Goal: Transaction & Acquisition: Purchase product/service

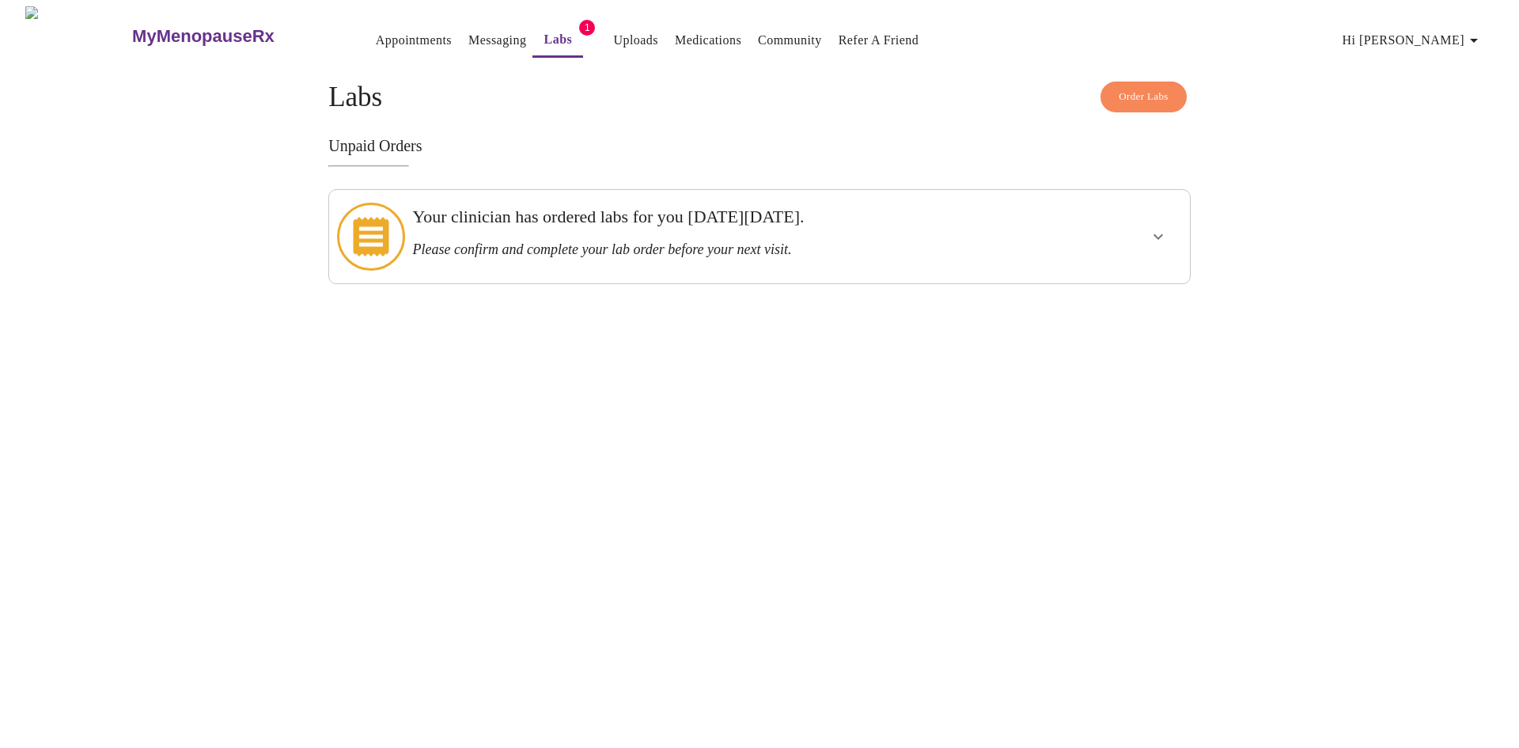
click at [544, 28] on link "Labs" at bounding box center [558, 39] width 28 height 22
click at [468, 32] on link "Messaging" at bounding box center [497, 40] width 58 height 22
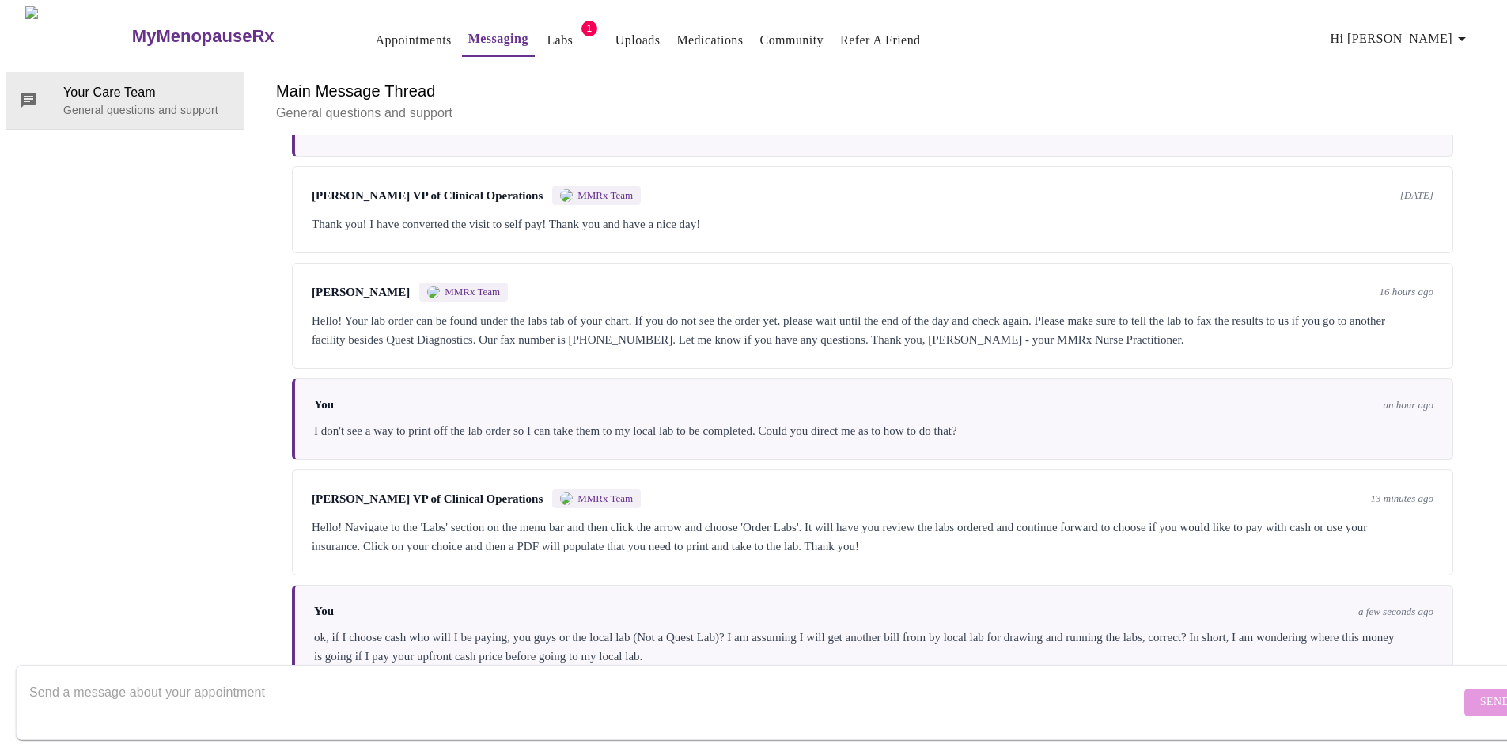
click at [547, 38] on link "Labs" at bounding box center [560, 40] width 26 height 22
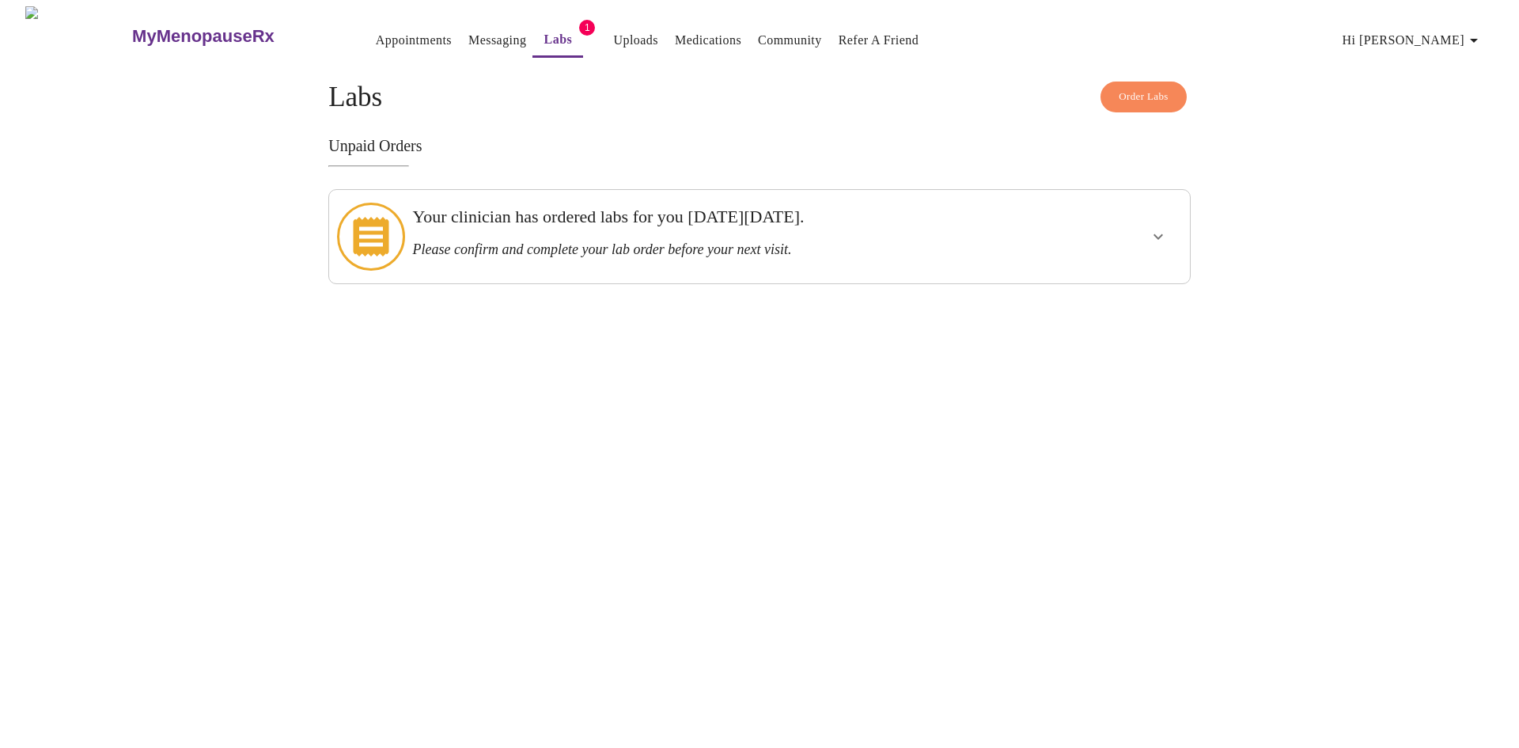
click at [1156, 235] on icon "show more" at bounding box center [1158, 236] width 19 height 19
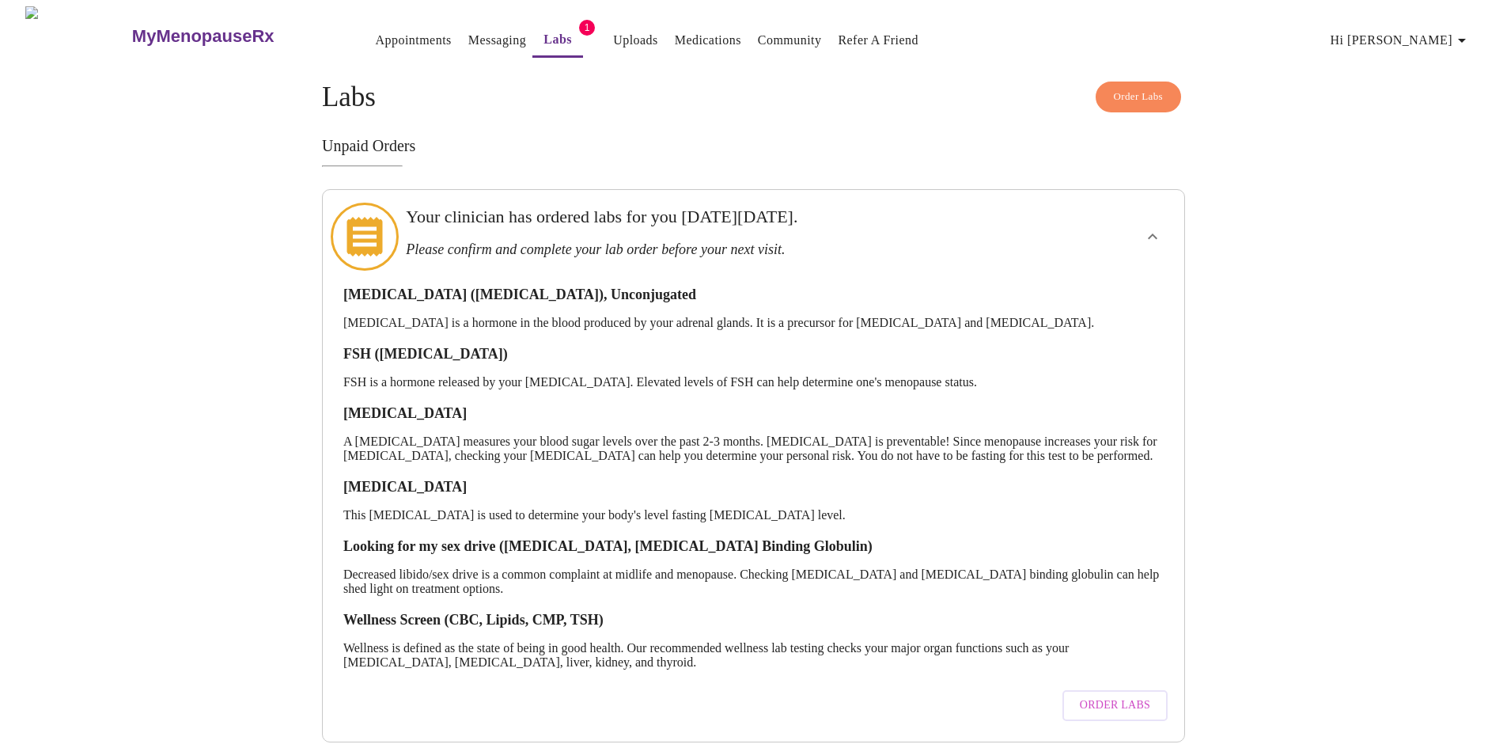
click at [1122, 703] on span "Order Labs" at bounding box center [1115, 705] width 70 height 20
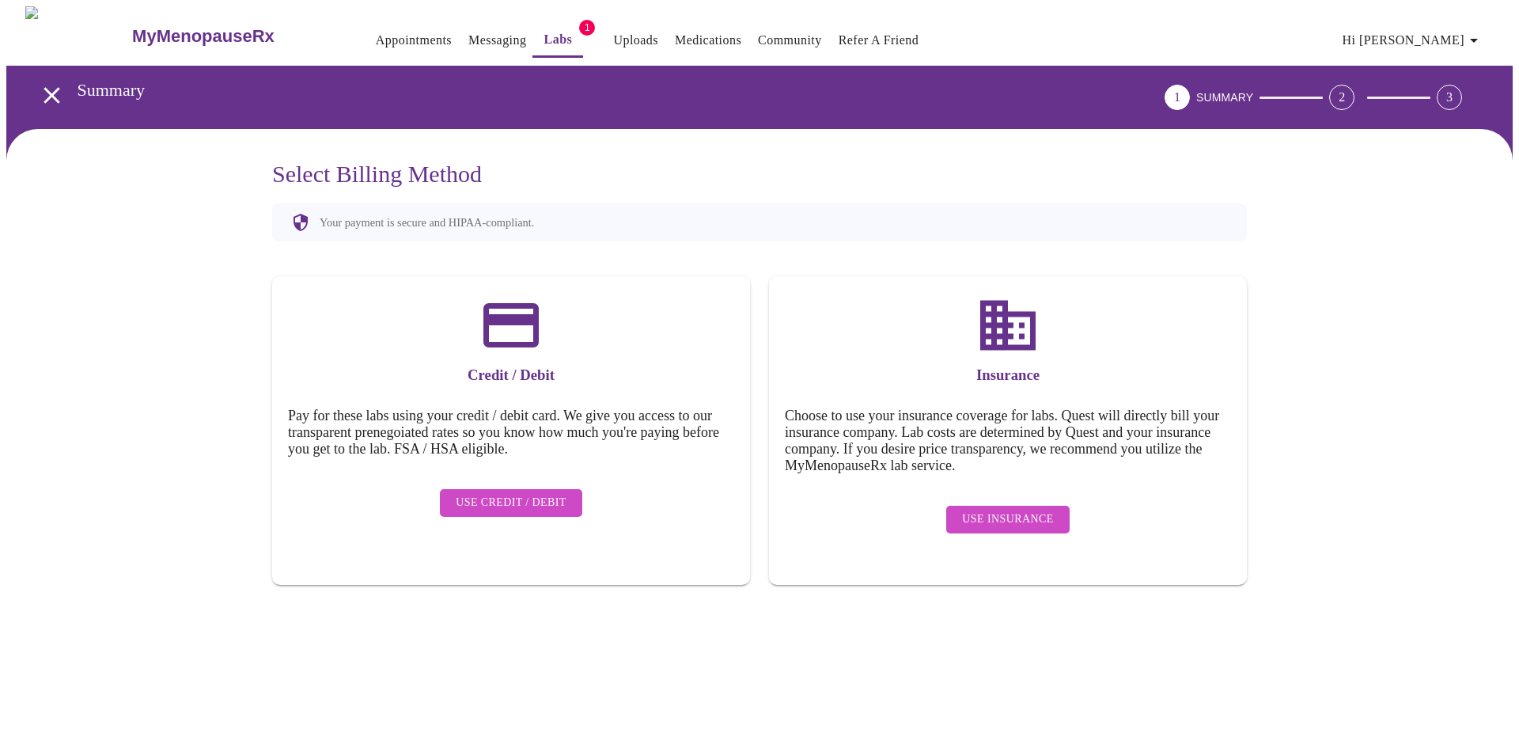
click at [498, 493] on span "Use Credit / Debit" at bounding box center [511, 503] width 111 height 20
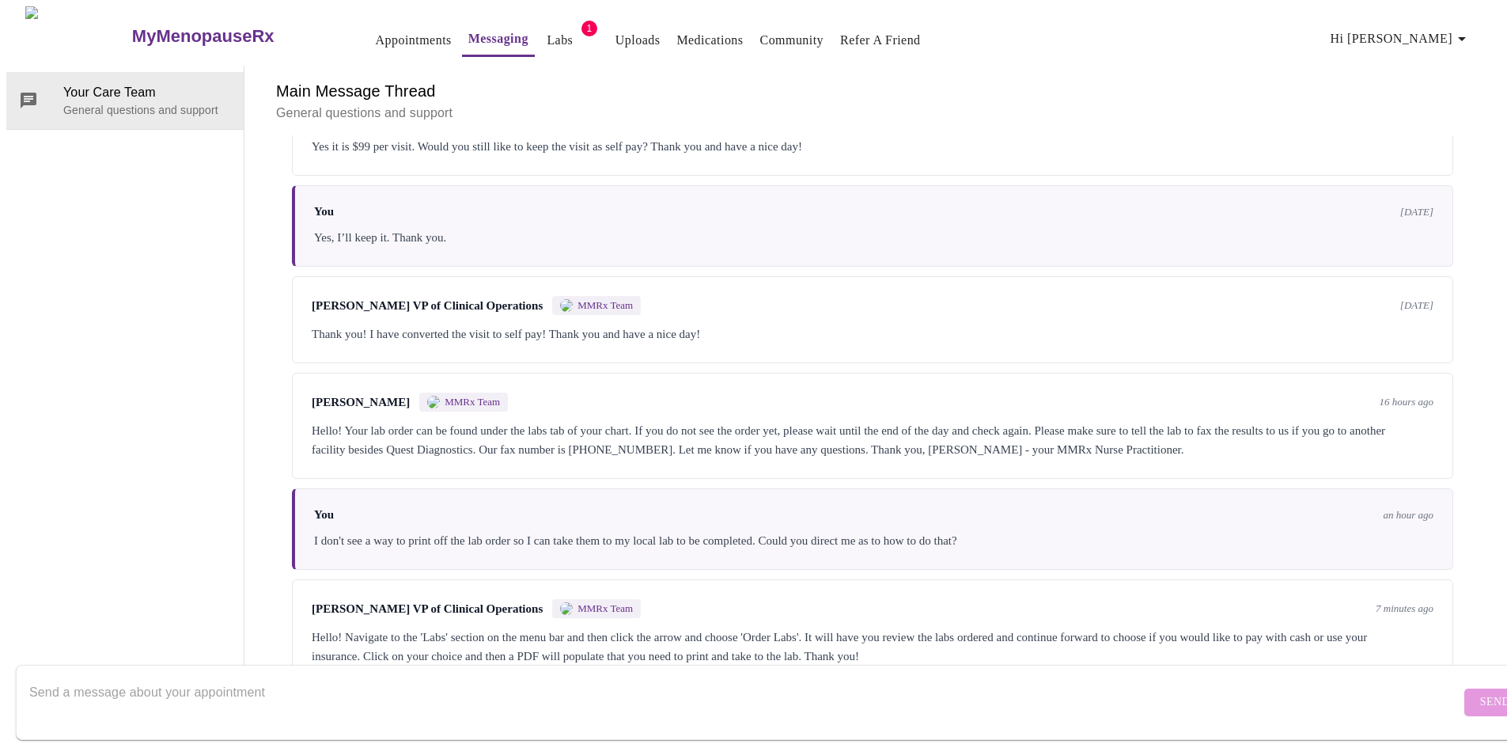
scroll to position [447, 0]
click at [215, 676] on textarea "Send a message about your appointment" at bounding box center [744, 701] width 1431 height 51
drag, startPoint x: 346, startPoint y: 680, endPoint x: 328, endPoint y: 682, distance: 18.3
click at [328, 682] on textarea "ok, if I am taking the lab order to my local lab that is not a Quest Lab," at bounding box center [744, 701] width 1431 height 51
click at [455, 678] on textarea "ok, if I am taking the lab order to my local lab that is NOT a Quest Lab," at bounding box center [744, 701] width 1431 height 51
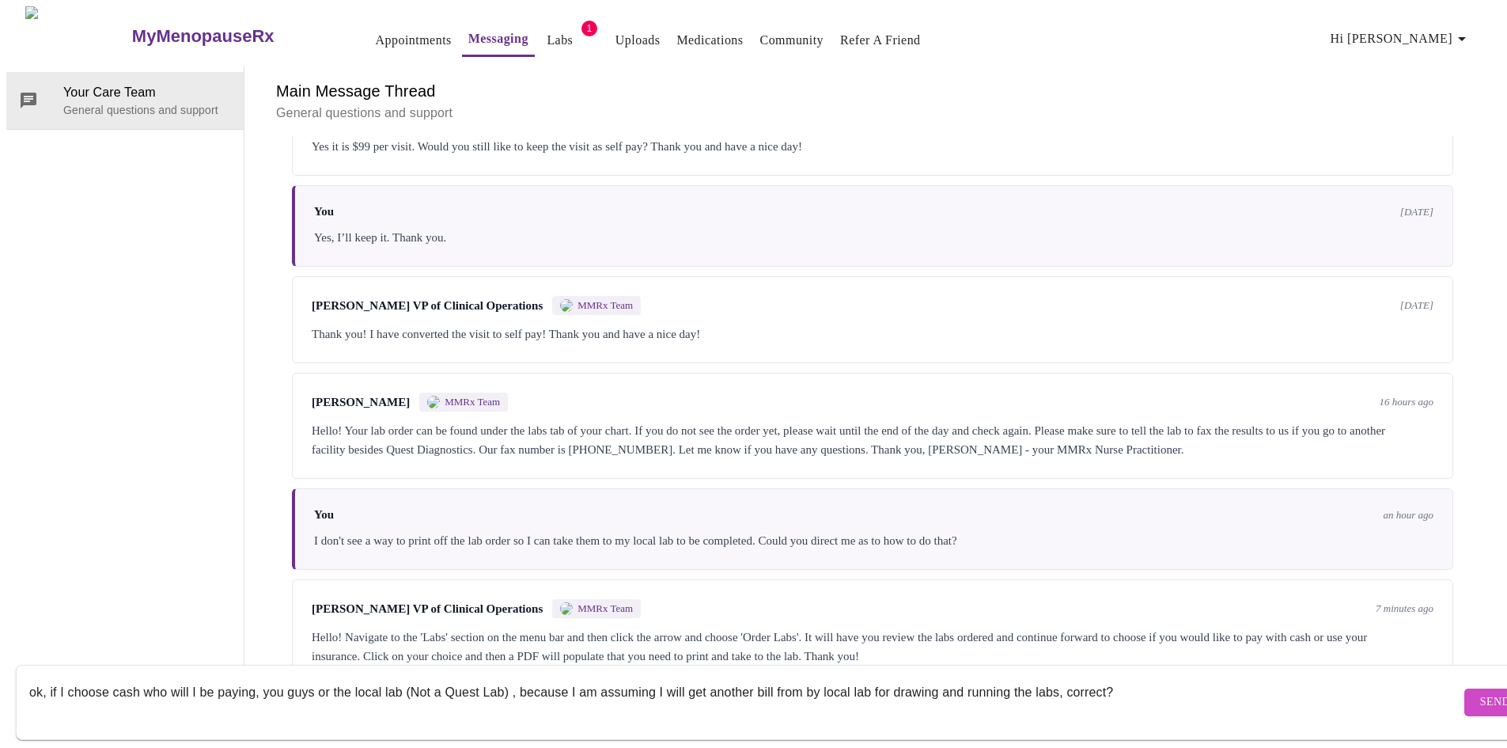
click at [503, 676] on textarea "ok, if I choose cash who will I be paying, you guys or the local lab (Not a Que…" at bounding box center [744, 701] width 1431 height 51
drag, startPoint x: 568, startPoint y: 676, endPoint x: 513, endPoint y: 686, distance: 56.2
click at [513, 686] on textarea "ok, if I choose cash who will I be paying, you guys or the local lab (Not a Que…" at bounding box center [744, 701] width 1431 height 51
click at [1085, 690] on textarea "ok, if I choose cash who will I be paying, you guys or the local lab (Not a Que…" at bounding box center [744, 701] width 1431 height 51
type textarea "ok, if I choose cash who will I be paying, you guys or the local lab (Not a Que…"
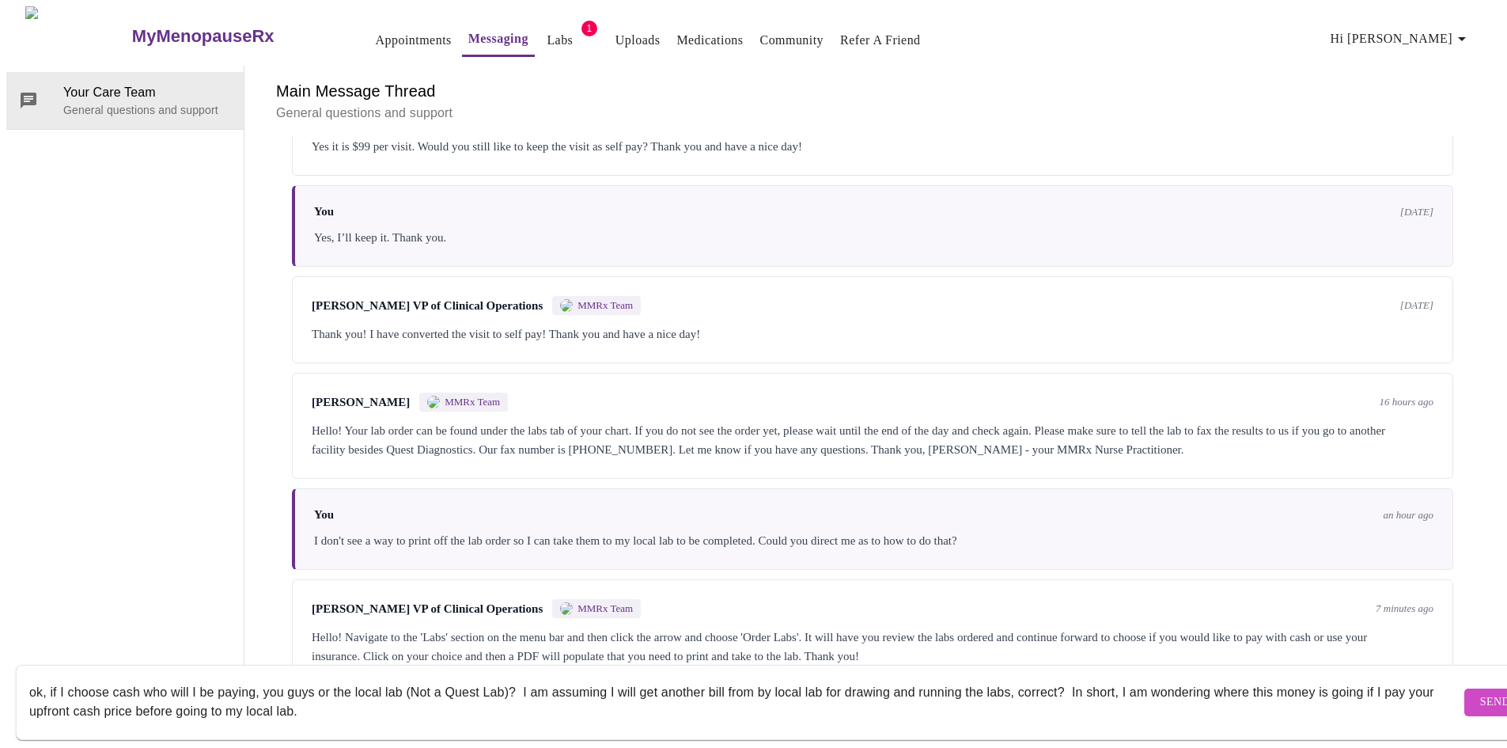
click at [1480, 692] on span "Send" at bounding box center [1495, 702] width 30 height 20
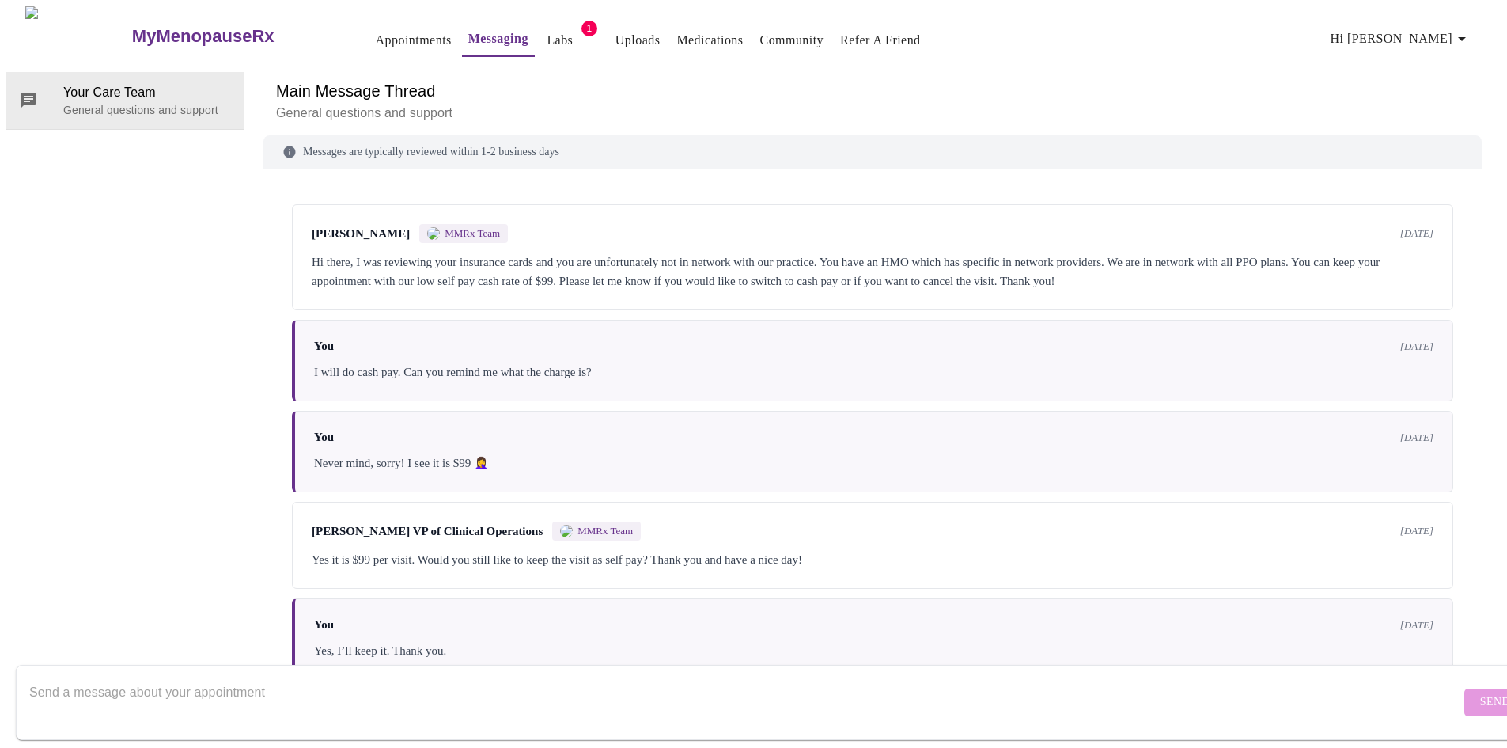
scroll to position [0, 0]
click at [547, 38] on link "Labs" at bounding box center [560, 40] width 26 height 22
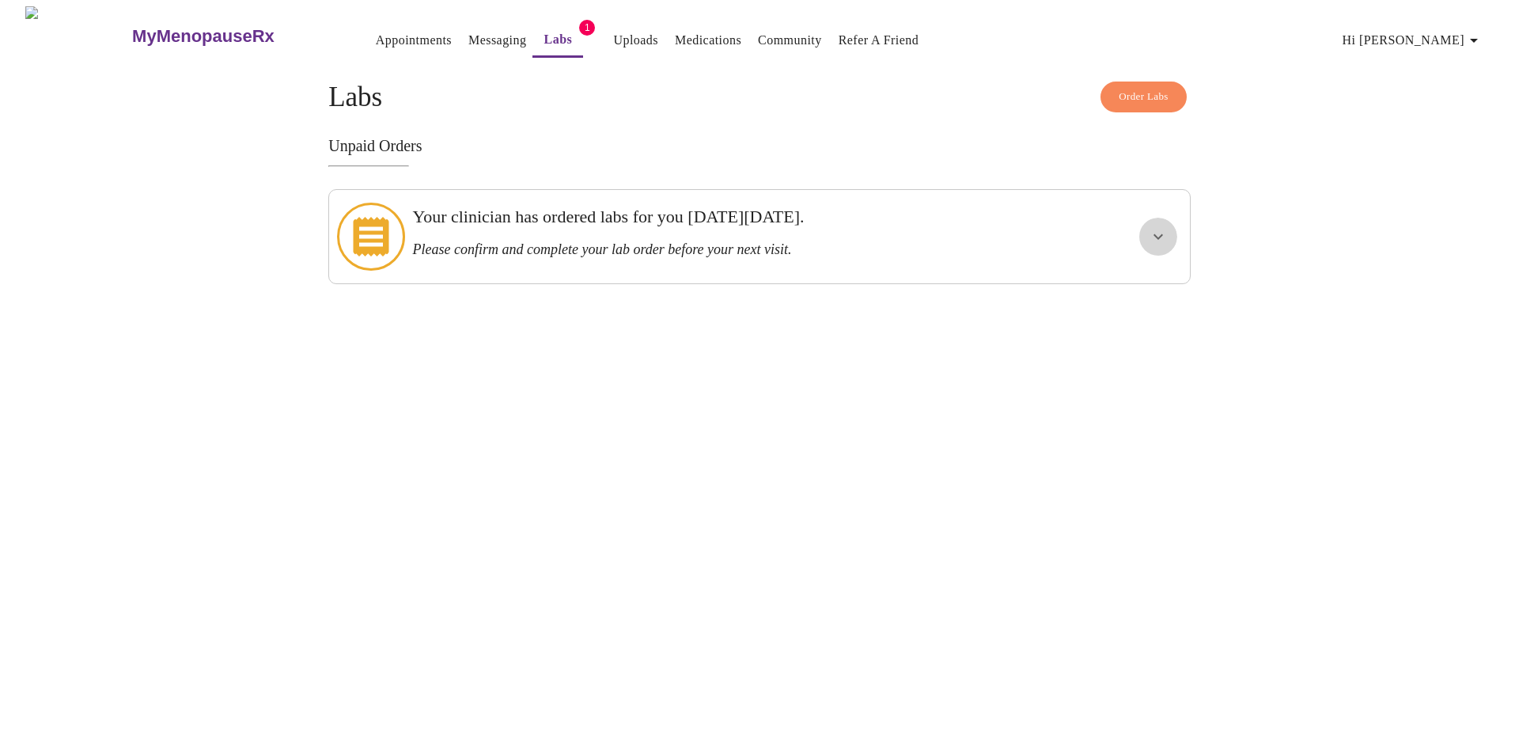
click at [1149, 234] on icon "show more" at bounding box center [1158, 236] width 19 height 19
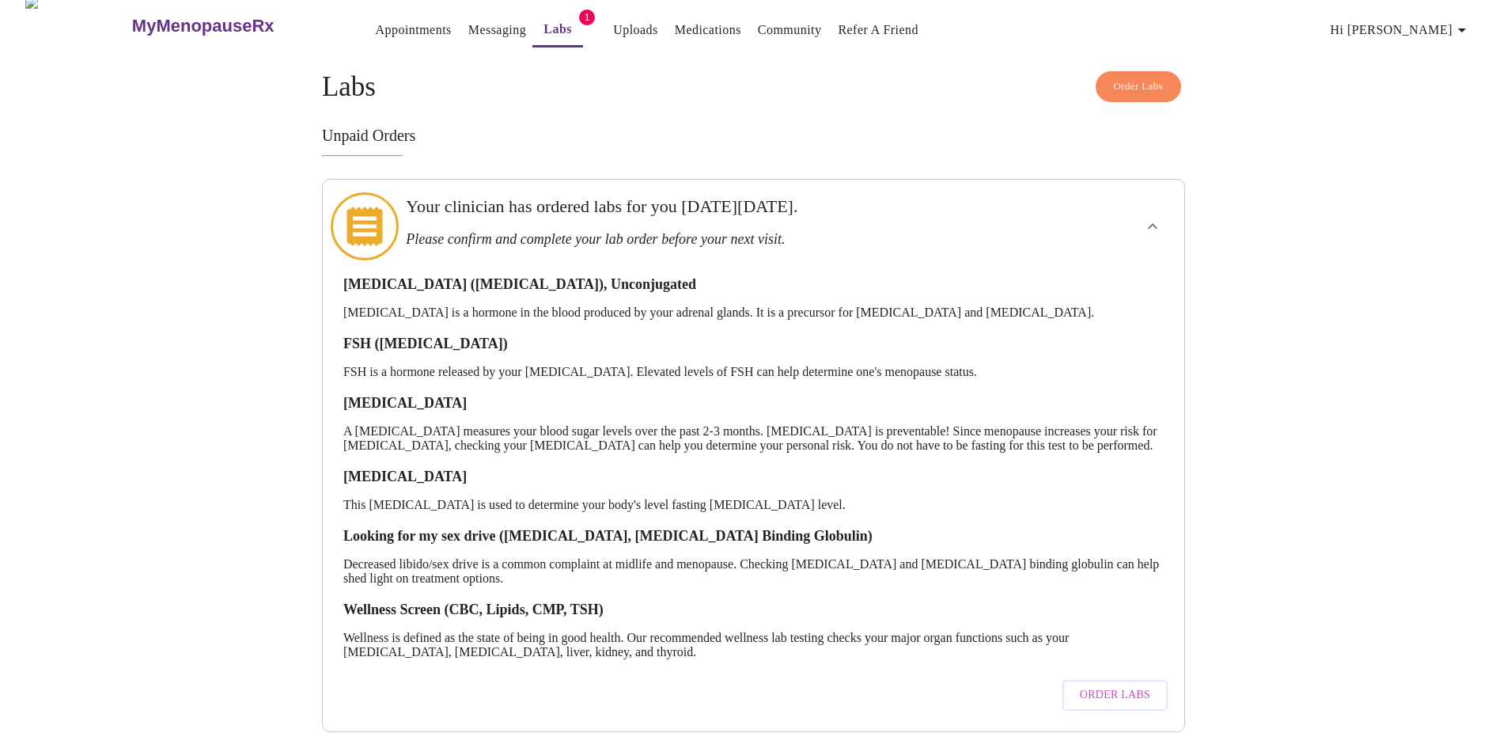
scroll to position [21, 0]
click at [1107, 685] on span "Order Labs" at bounding box center [1115, 695] width 70 height 20
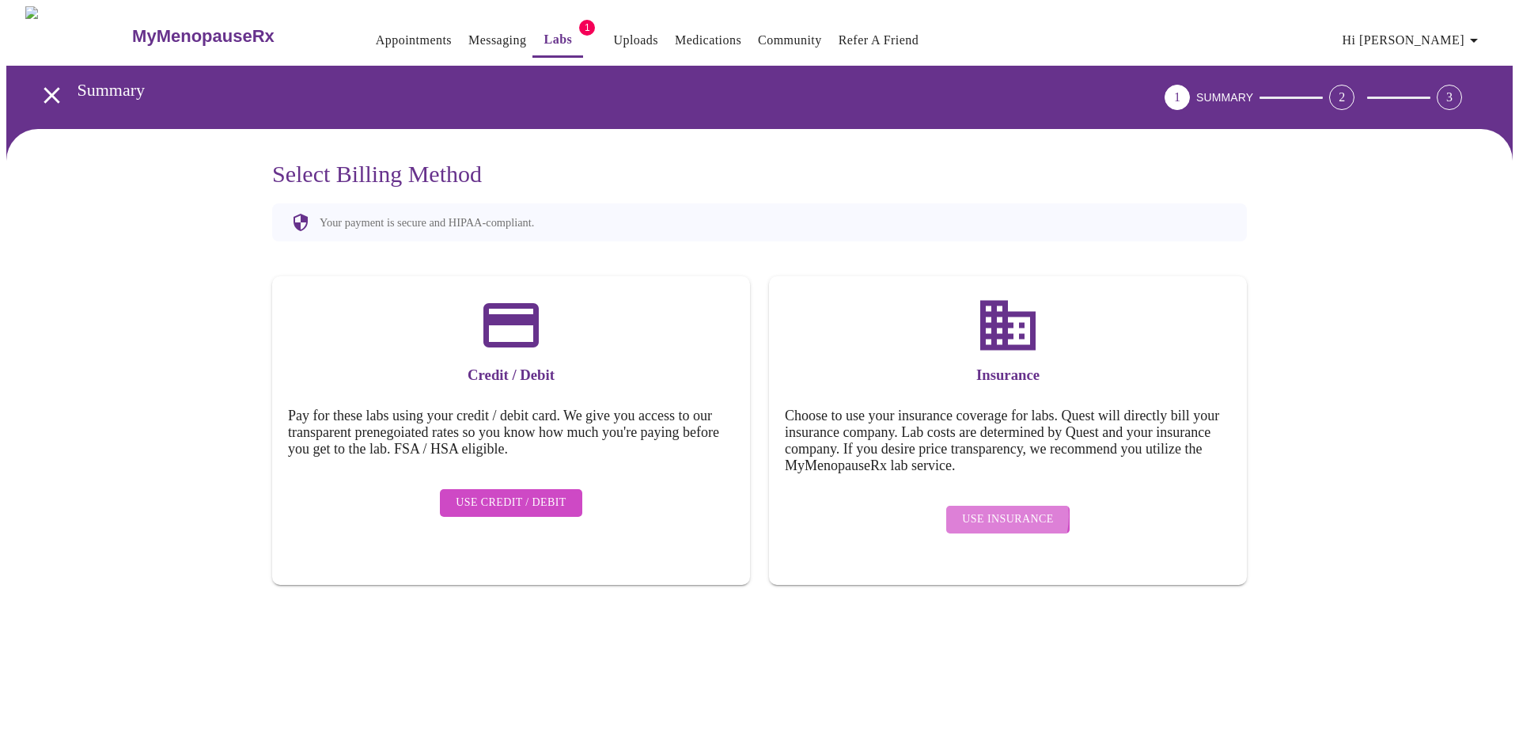
click at [994, 509] on span "Use Insurance" at bounding box center [1007, 519] width 91 height 20
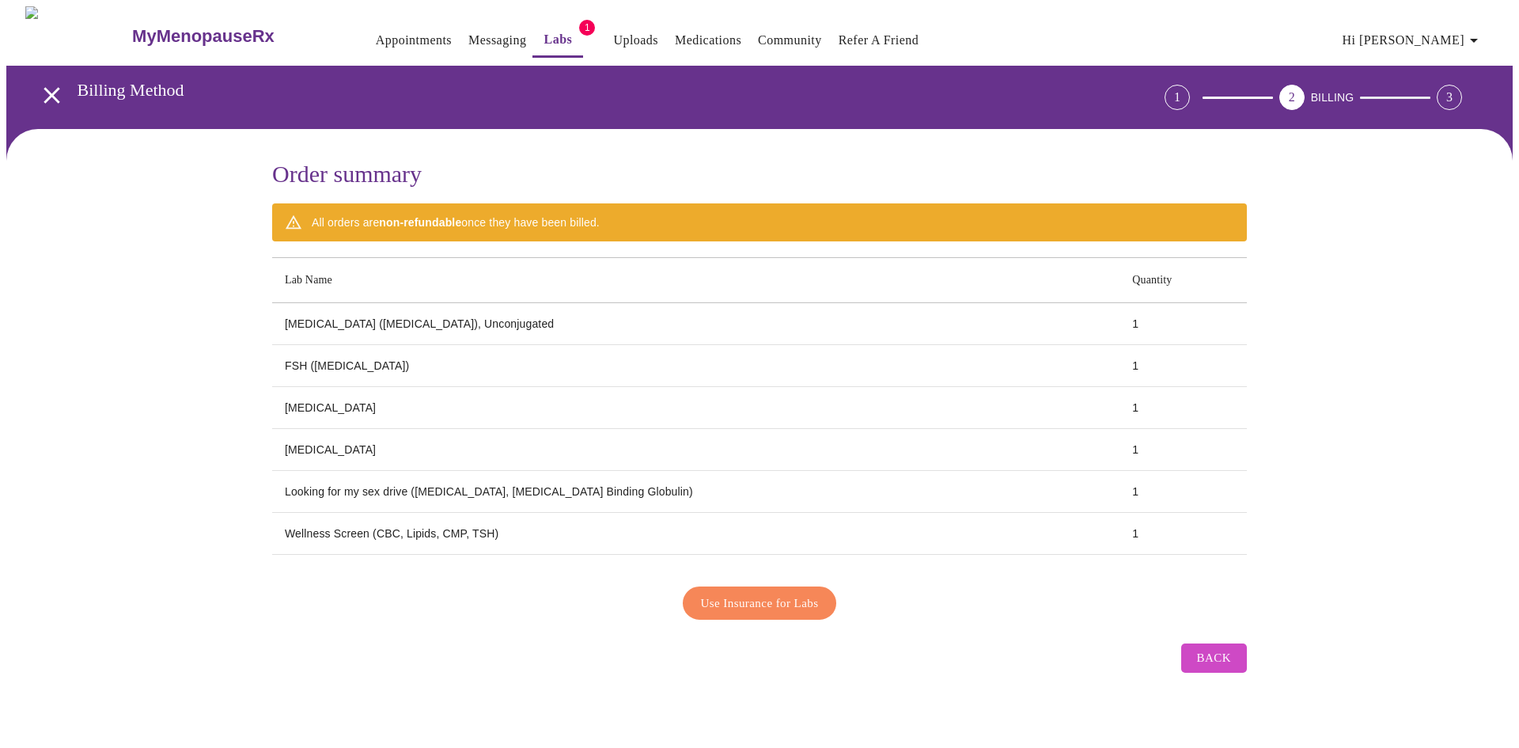
click at [45, 88] on icon "open drawer" at bounding box center [52, 95] width 16 height 16
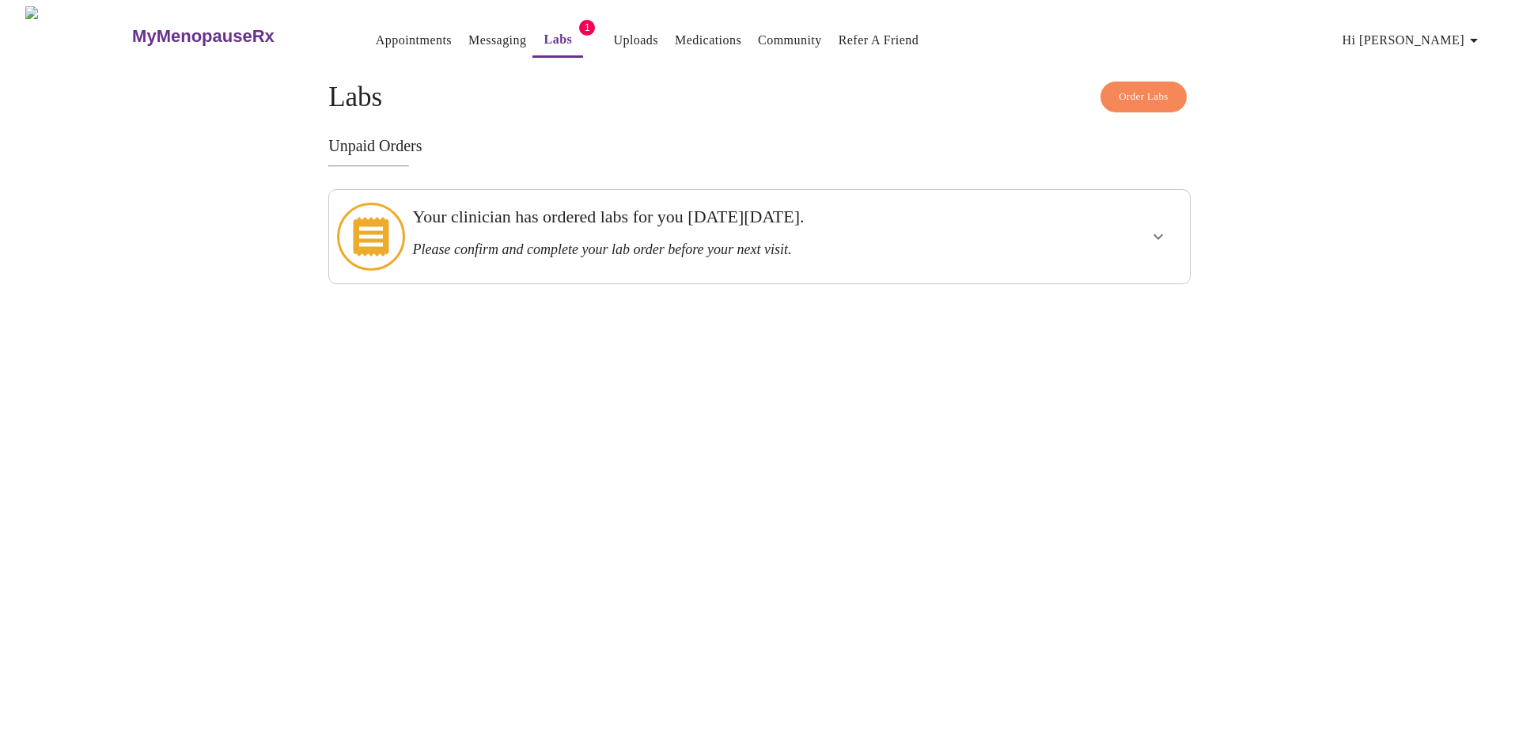
click at [1167, 231] on button "show more" at bounding box center [1158, 237] width 38 height 38
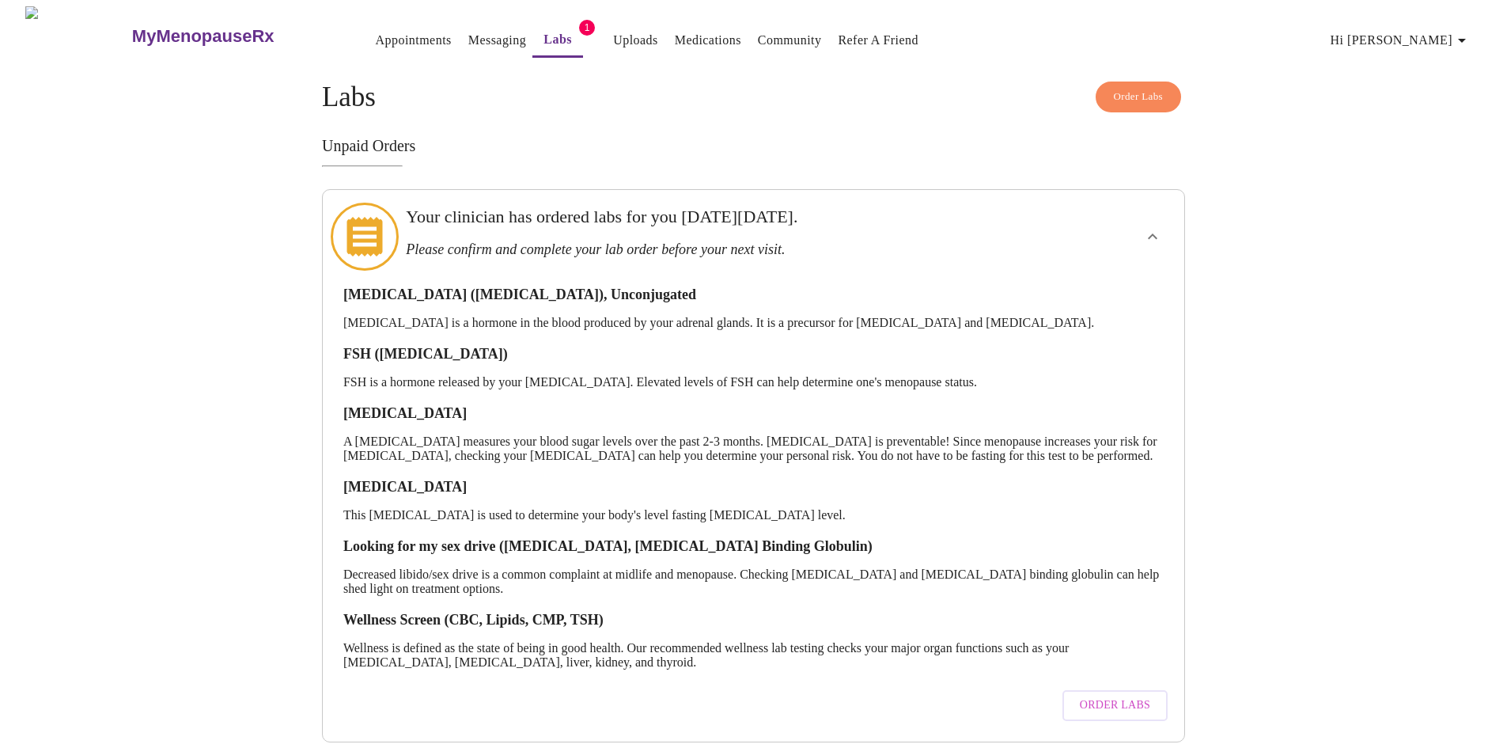
click at [468, 40] on link "Messaging" at bounding box center [497, 40] width 58 height 22
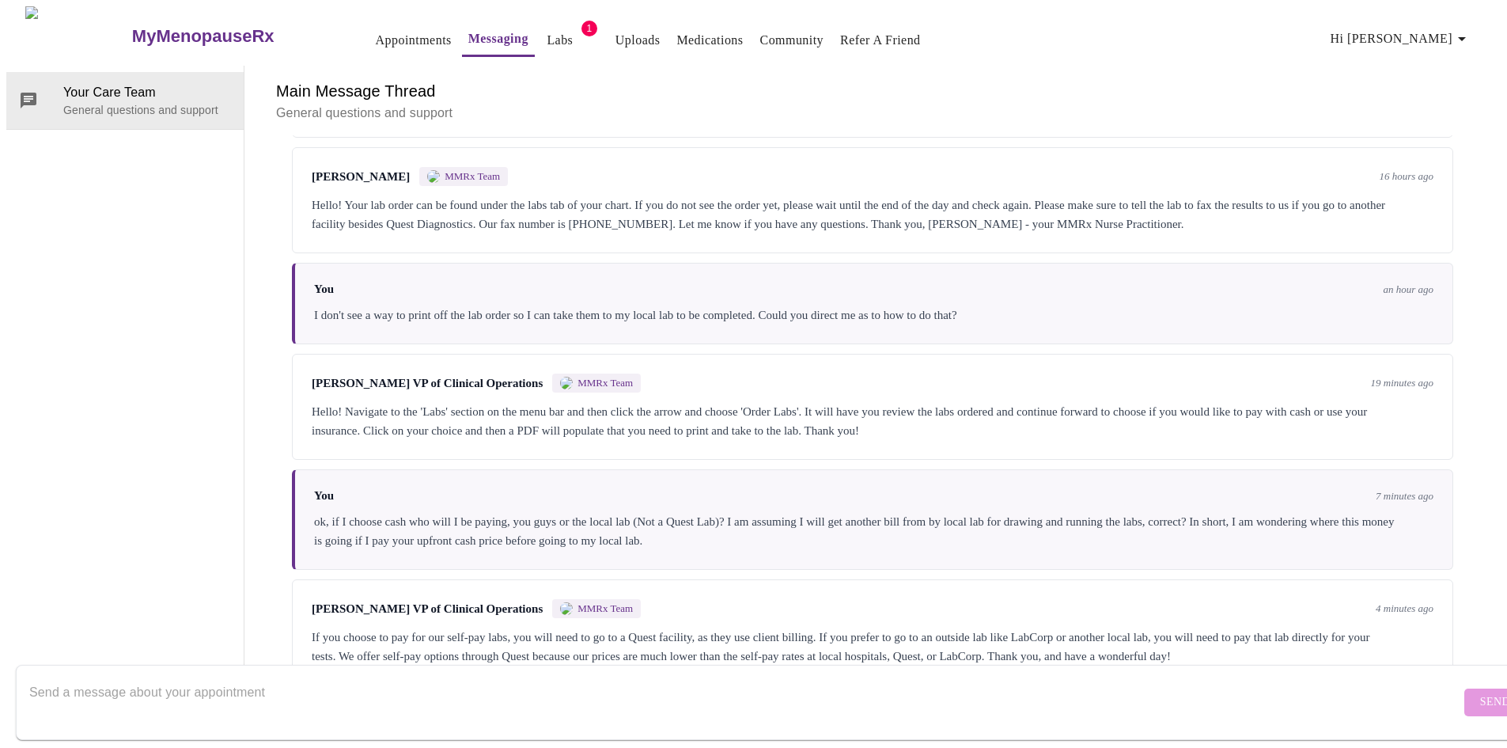
scroll to position [679, 0]
click at [510, 691] on textarea "Send a message about your appointment" at bounding box center [744, 701] width 1431 height 51
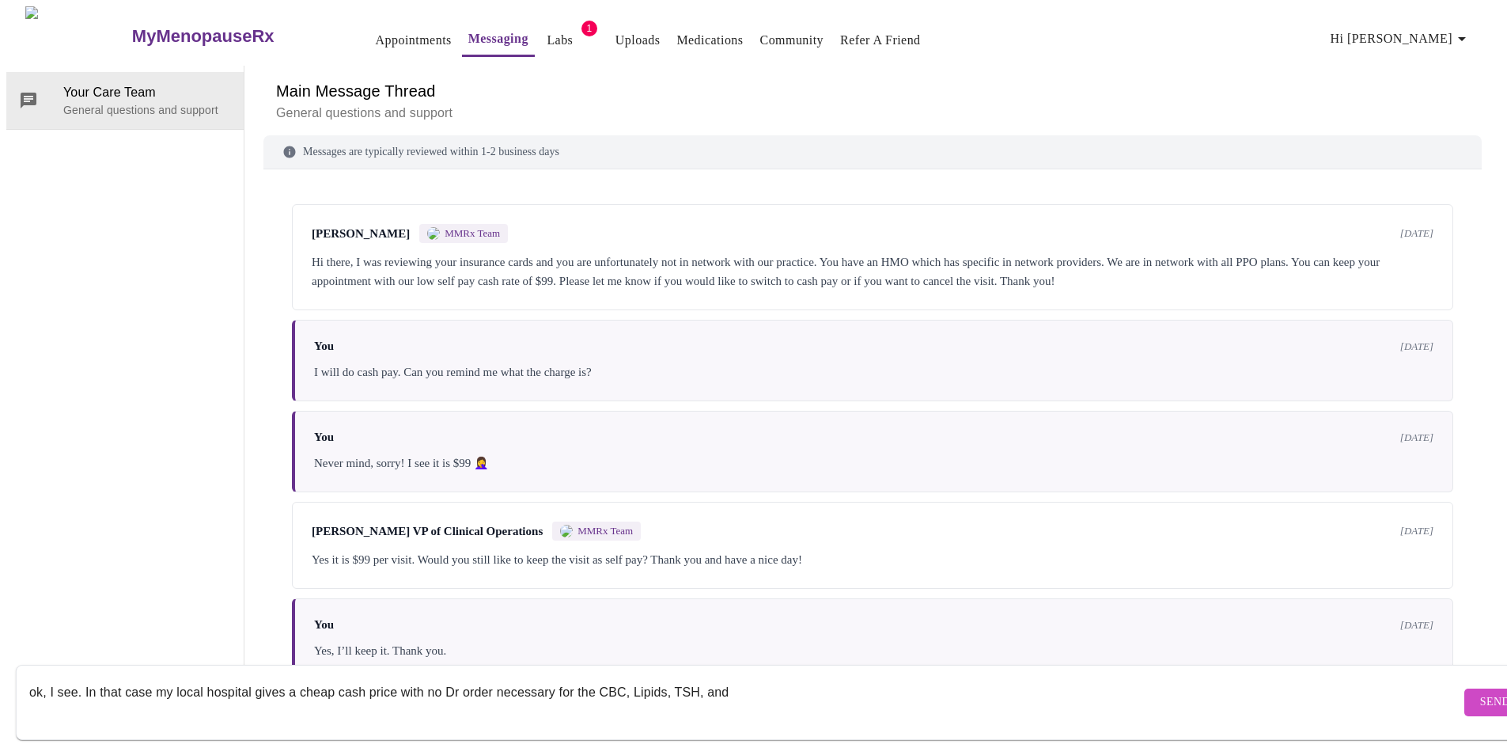
scroll to position [0, 0]
type textarea "ok, I see. In that case my local hospital gives a cheap cash price with no Dr o…"
click at [547, 29] on link "Labs" at bounding box center [560, 40] width 26 height 22
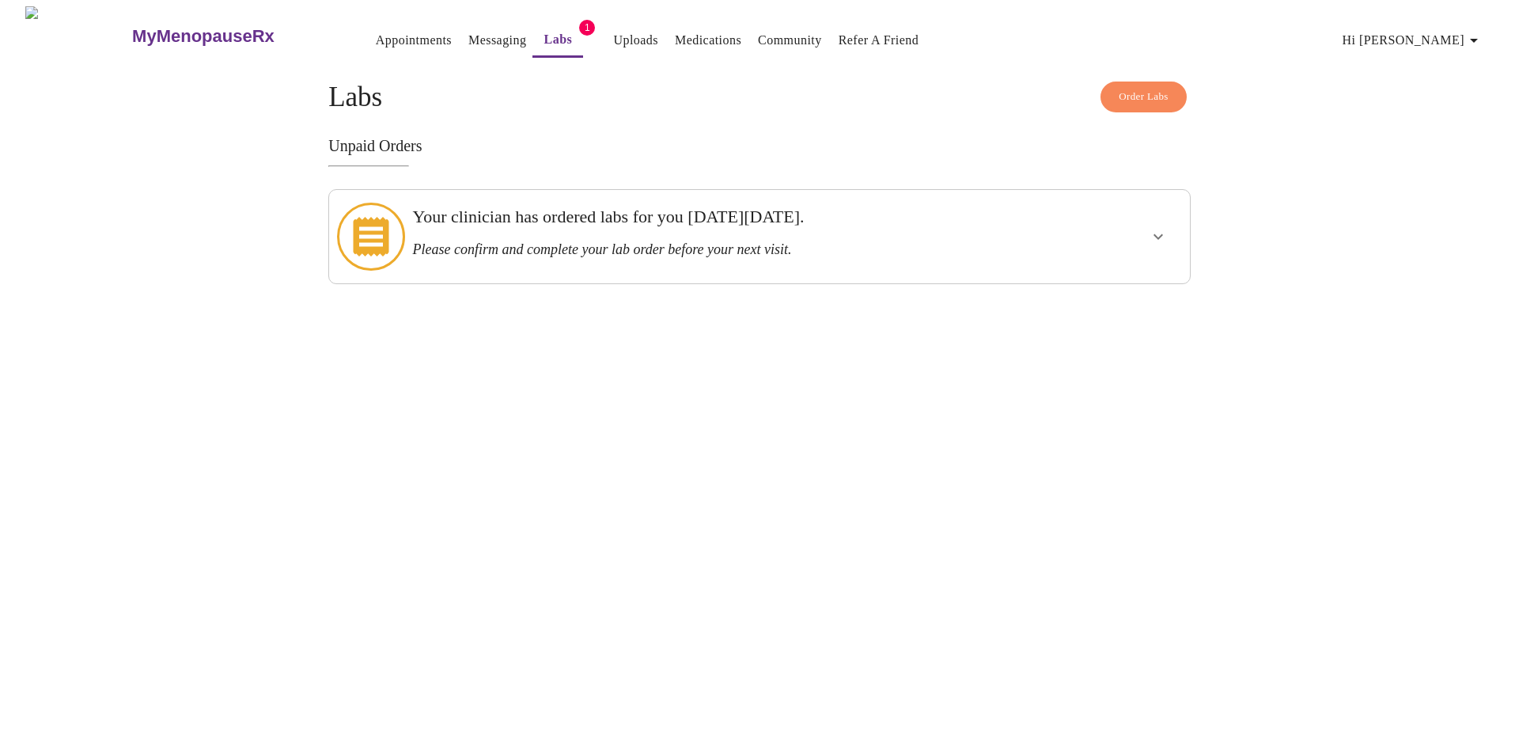
click at [1156, 227] on icon "show more" at bounding box center [1158, 236] width 19 height 19
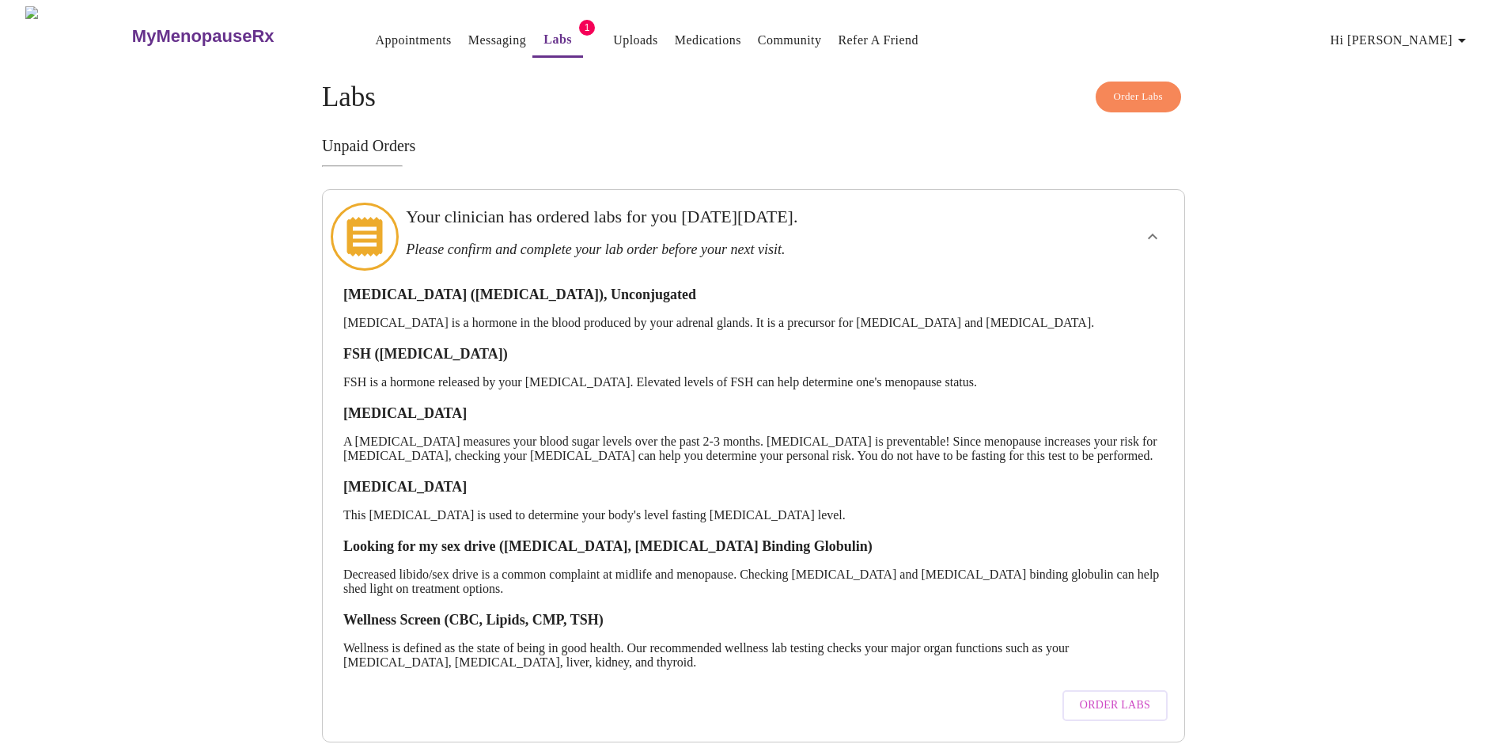
click at [471, 32] on link "Messaging" at bounding box center [497, 40] width 58 height 22
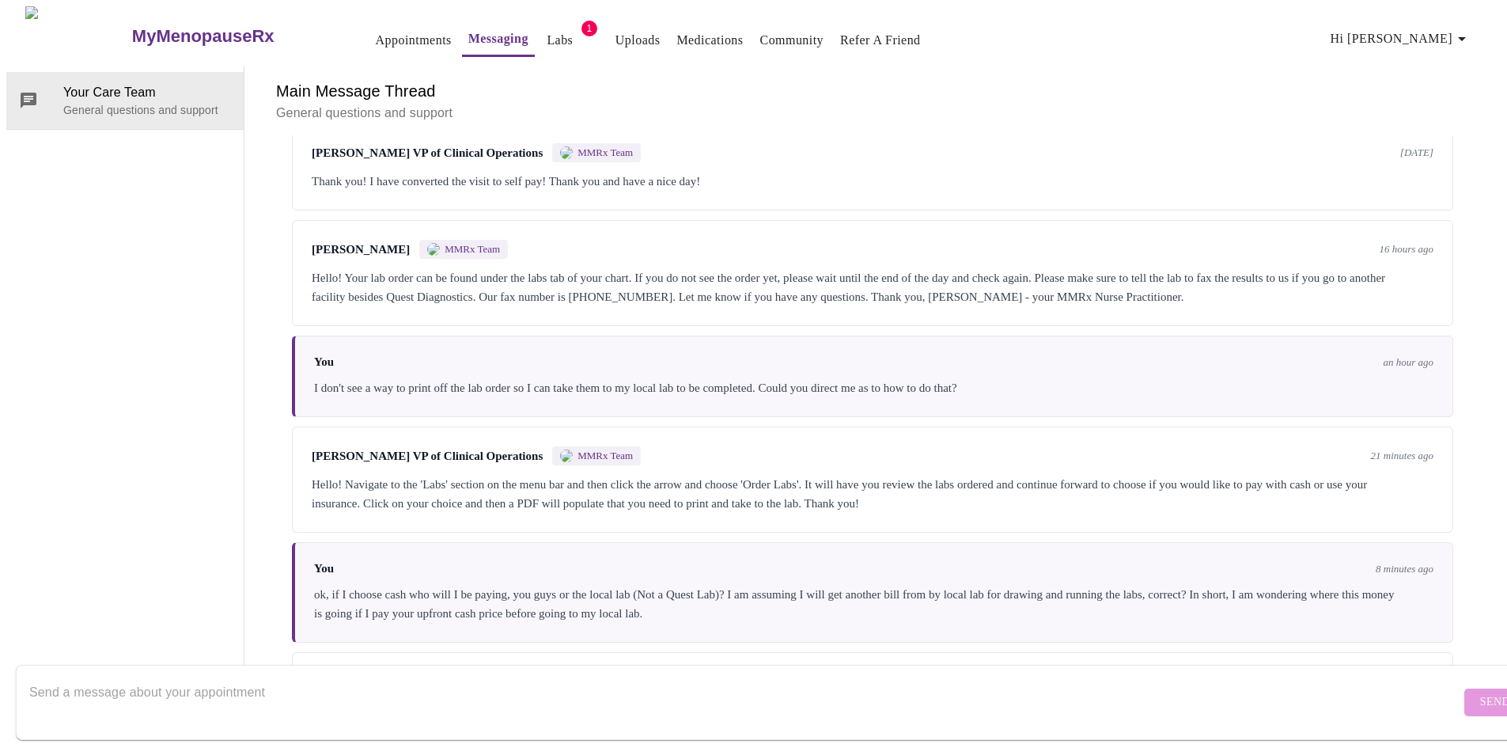
scroll to position [679, 0]
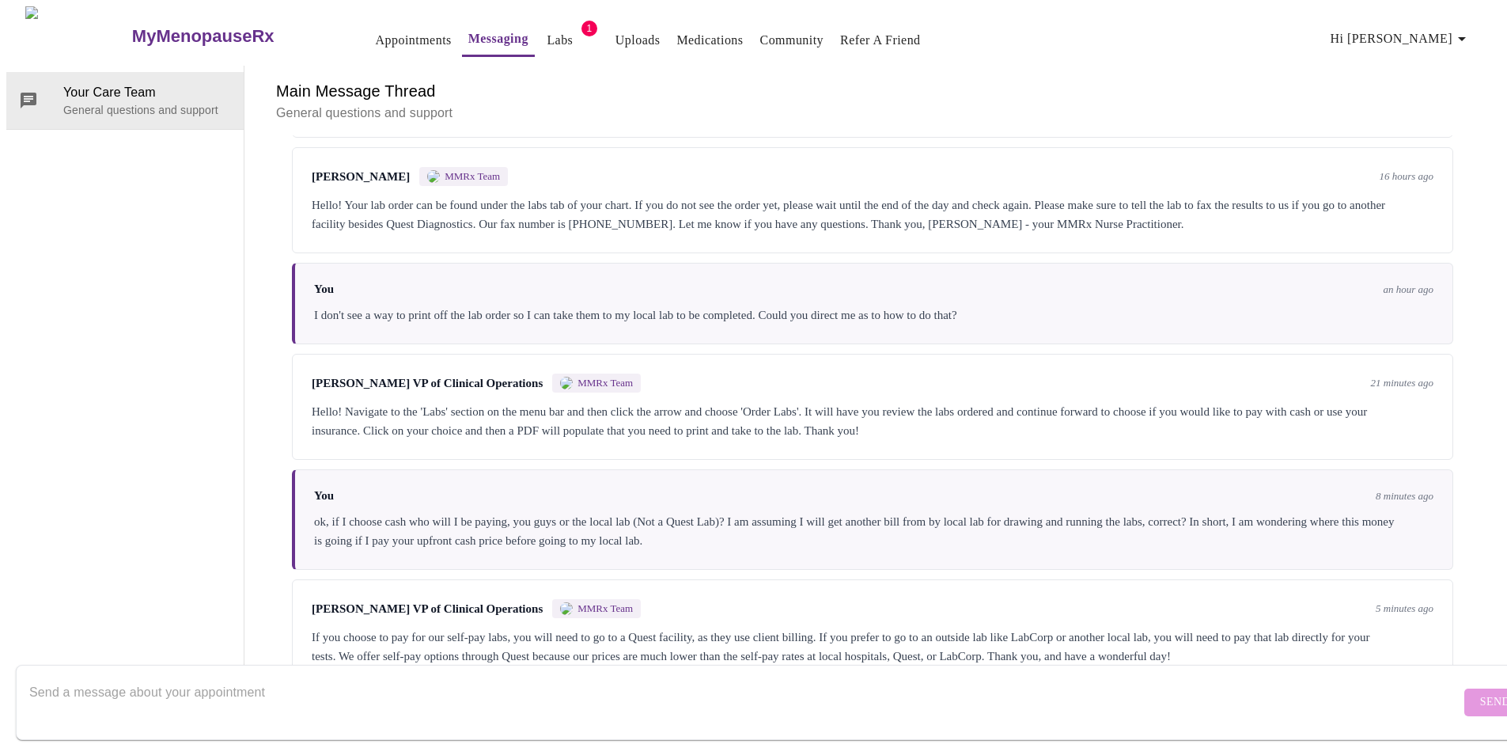
click at [269, 680] on textarea "Send a message about your appointment" at bounding box center [744, 701] width 1431 height 51
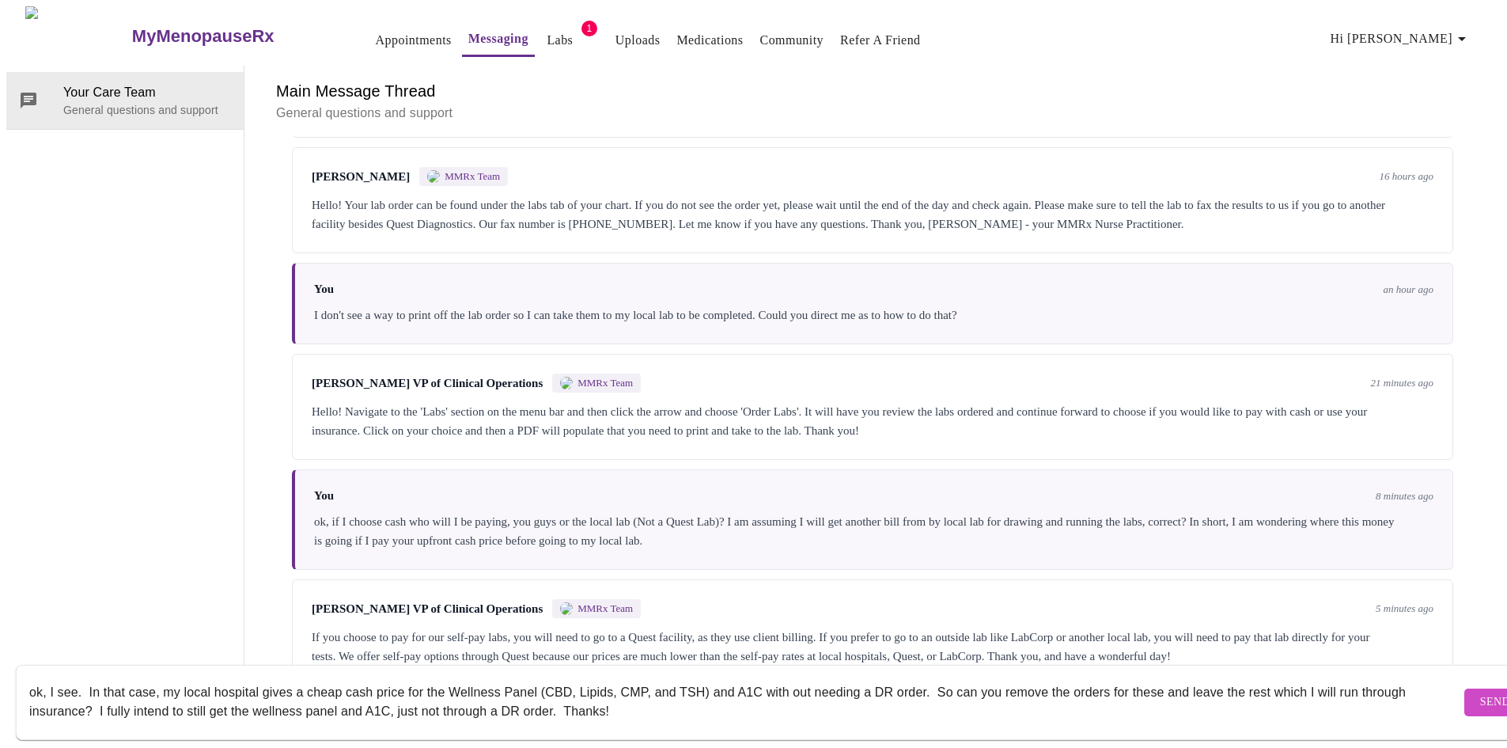
click at [549, 696] on textarea "ok, I see. In that case, my local hospital gives a cheap cash price for the Wel…" at bounding box center [744, 701] width 1431 height 51
type textarea "ok, I see. In that case, my local hospital gives a cheap cash price for the Wel…"
click at [1480, 692] on span "Send" at bounding box center [1495, 702] width 30 height 20
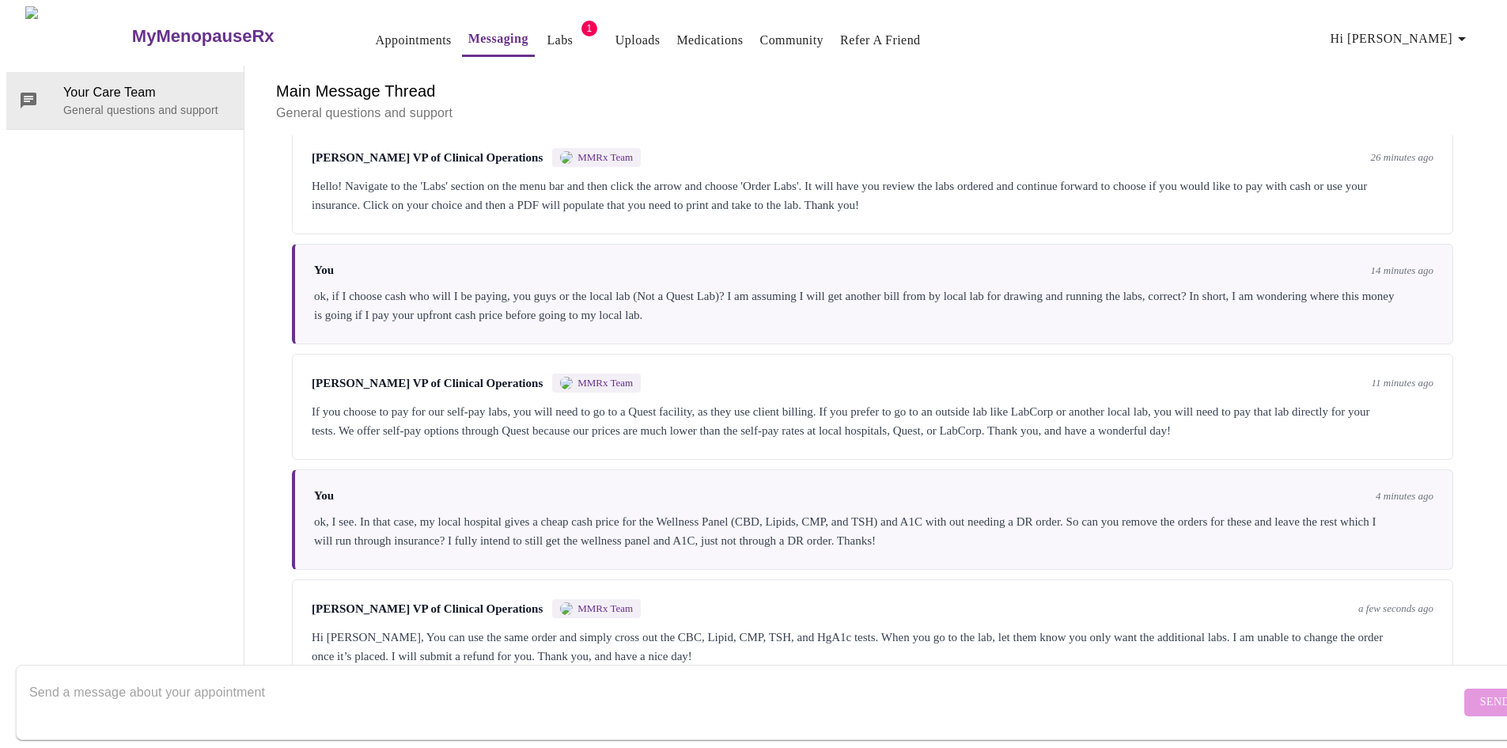
scroll to position [0, 0]
click at [547, 31] on link "Labs" at bounding box center [560, 40] width 26 height 22
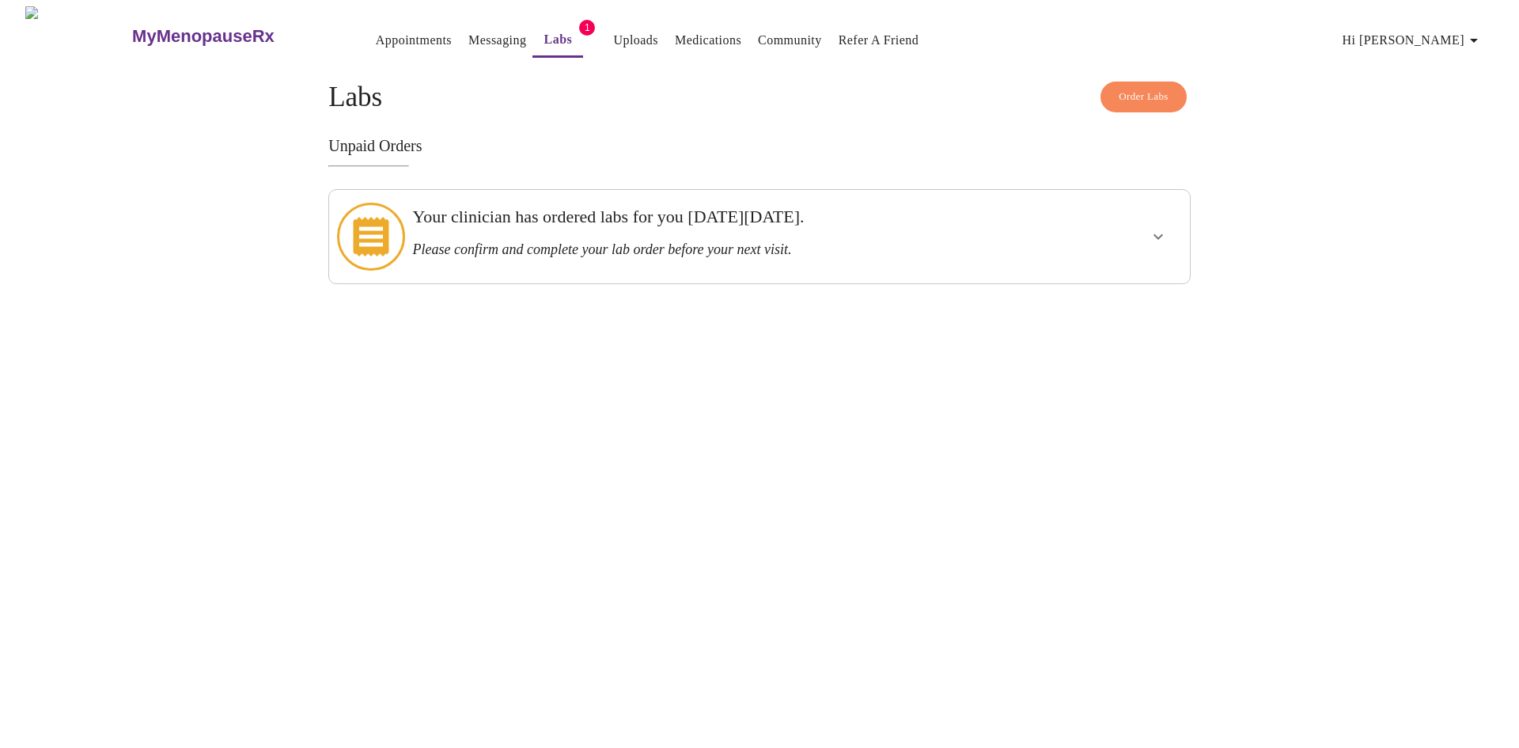
click at [1155, 234] on icon "show more" at bounding box center [1157, 237] width 9 height 6
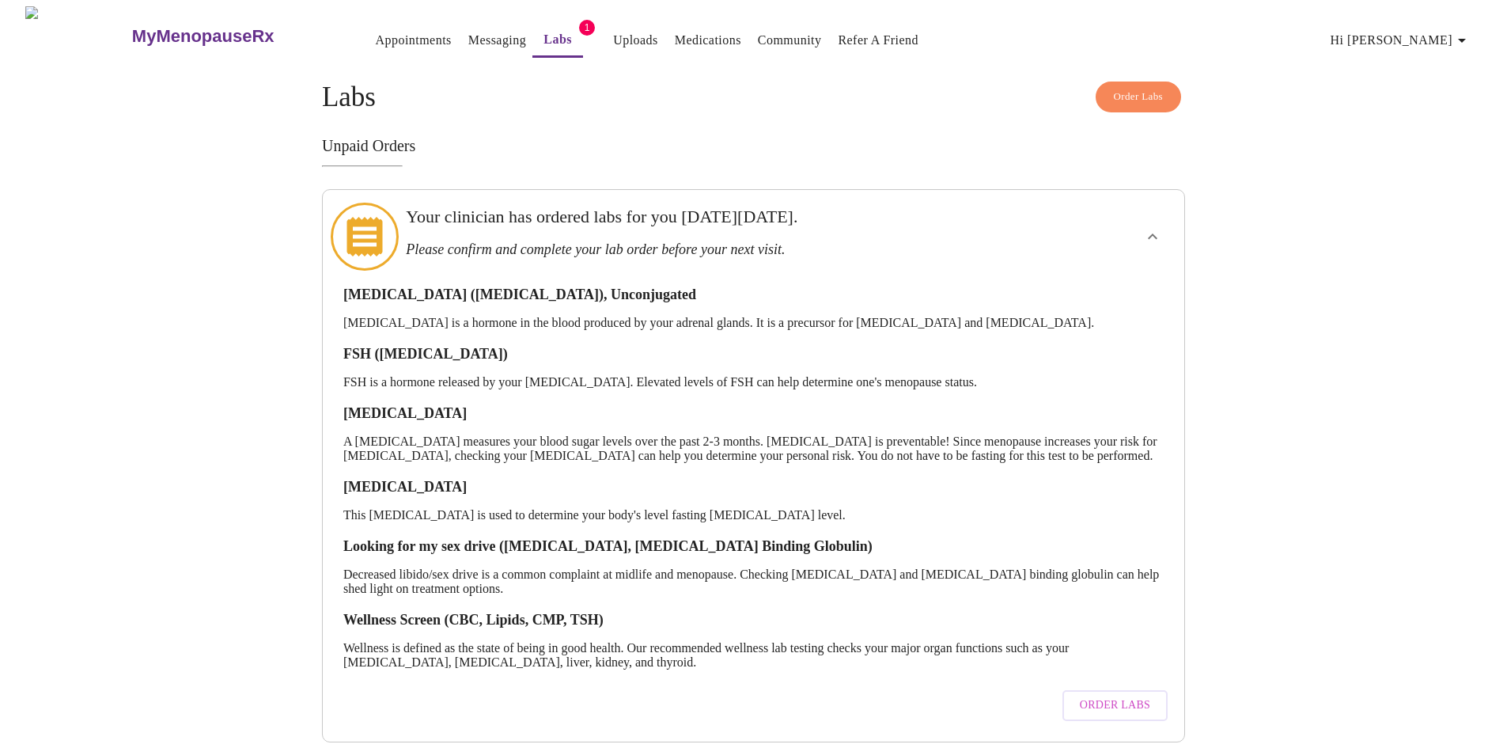
click at [1115, 701] on span "Order Labs" at bounding box center [1115, 705] width 70 height 20
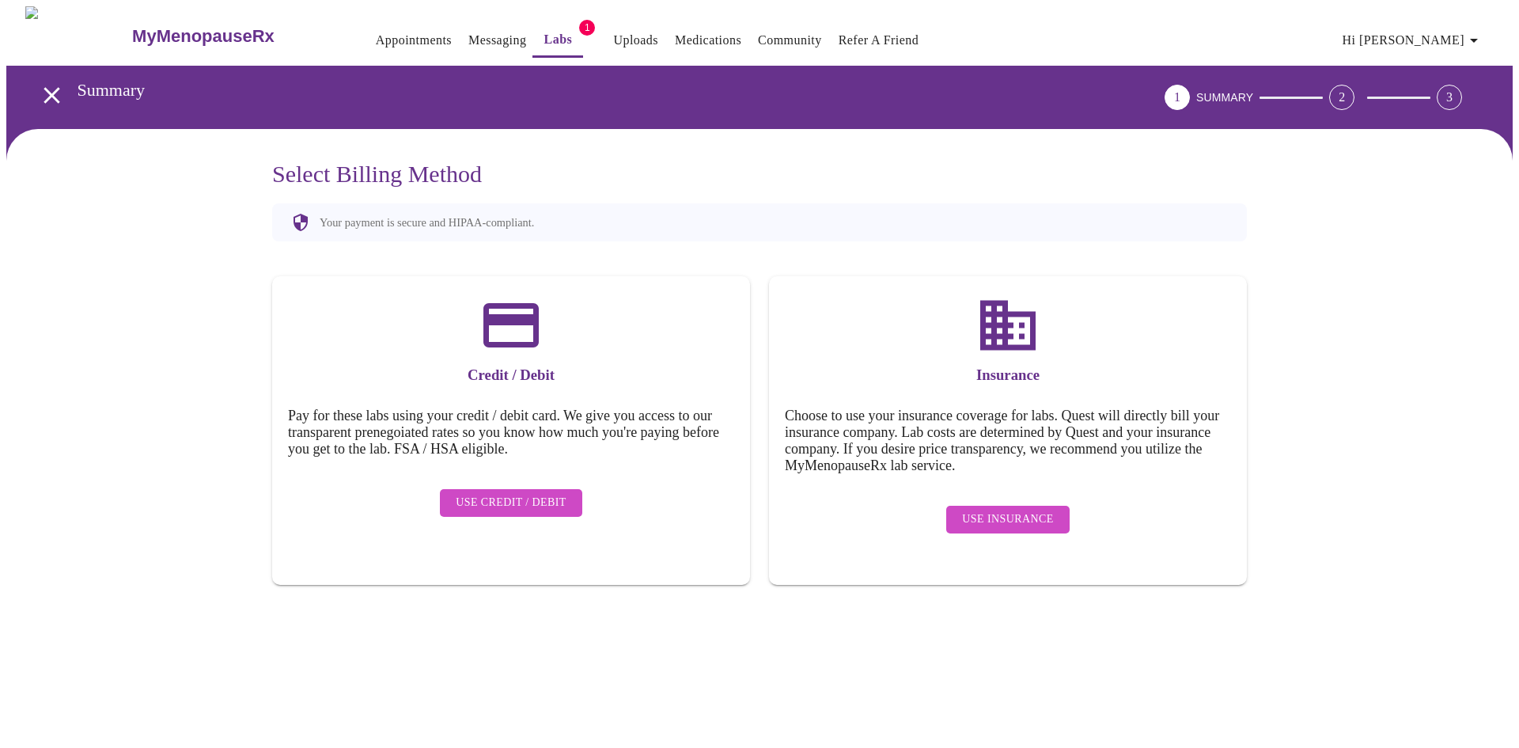
click at [996, 509] on span "Use Insurance" at bounding box center [1007, 519] width 91 height 20
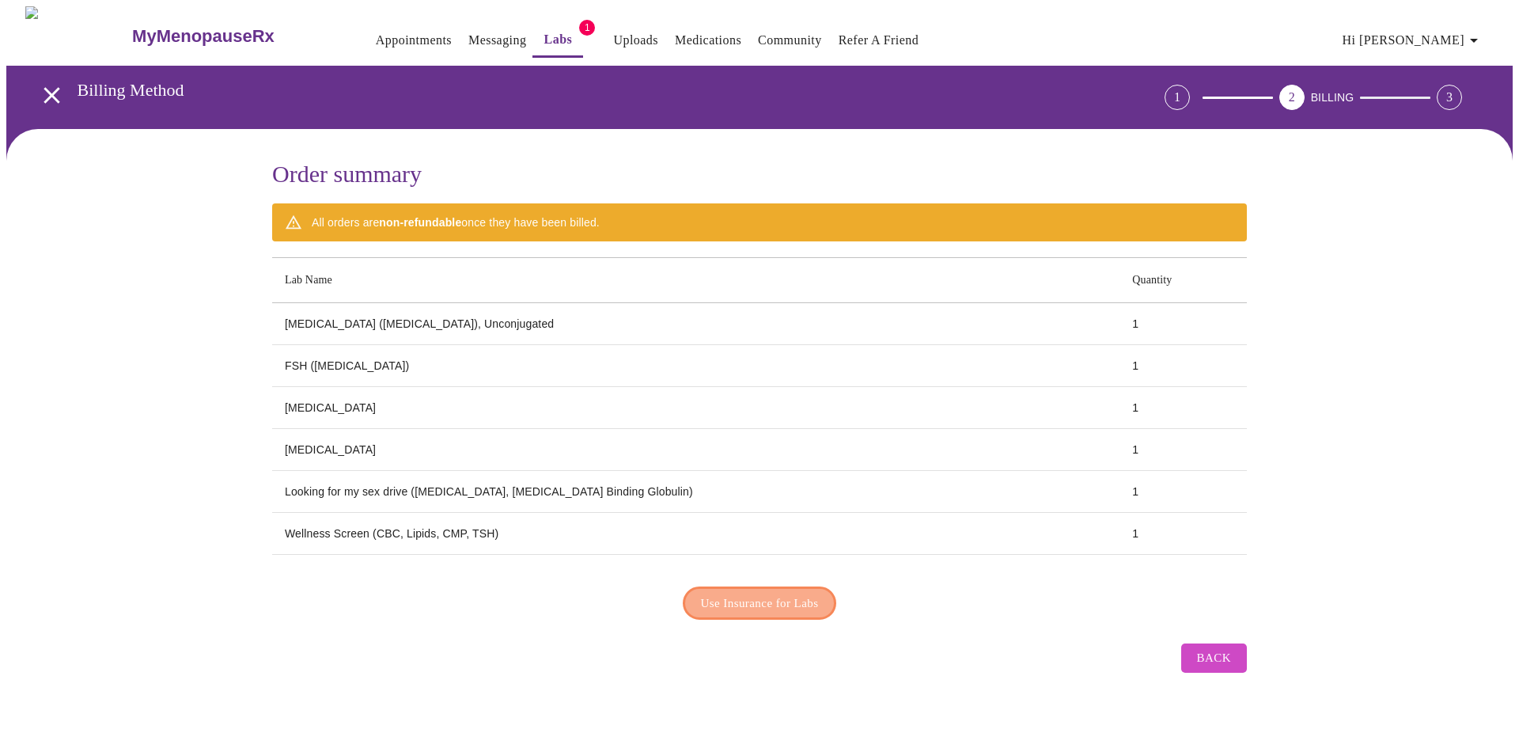
click at [764, 593] on span "Use Insurance for Labs" at bounding box center [760, 602] width 118 height 21
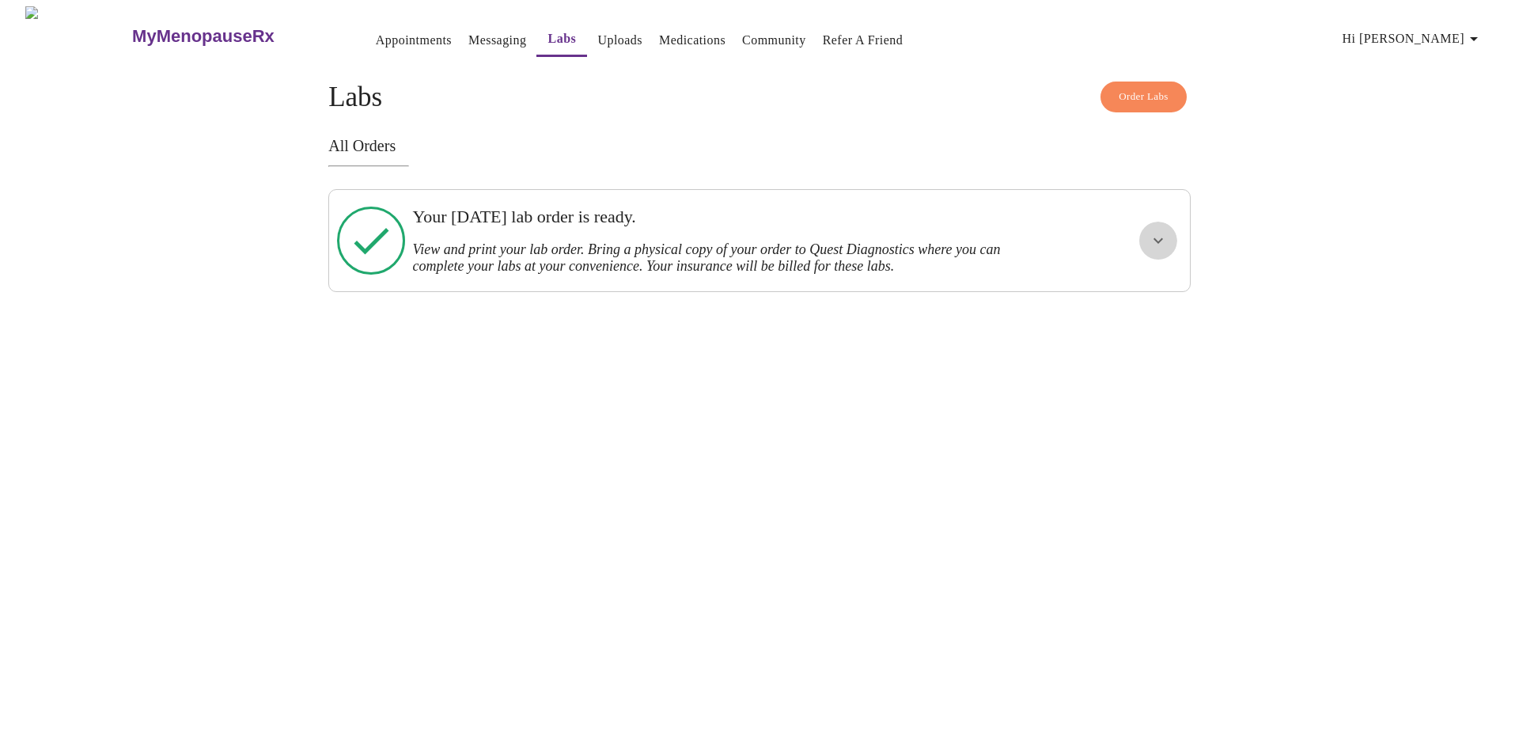
click at [1151, 233] on icon "show more" at bounding box center [1158, 240] width 19 height 19
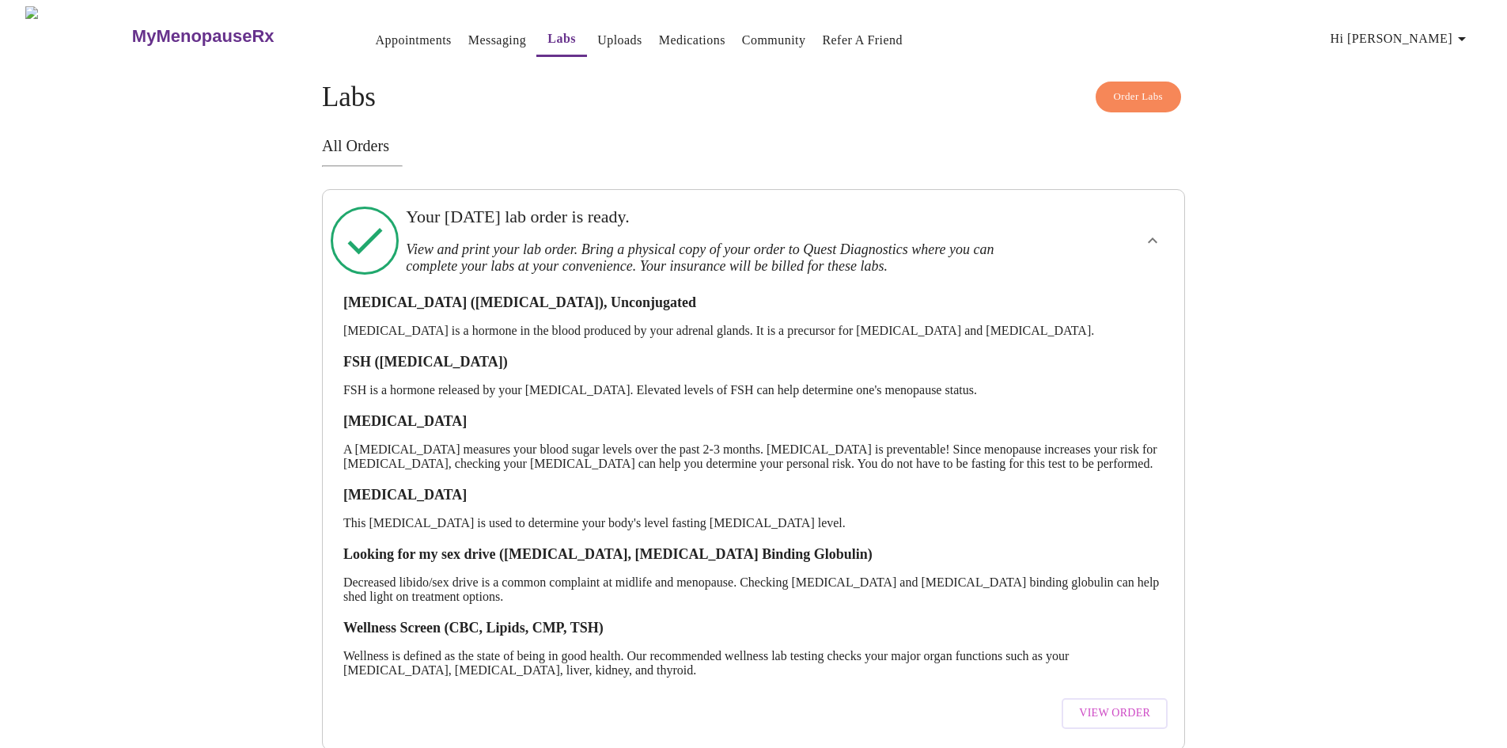
click at [547, 34] on link "Labs" at bounding box center [561, 39] width 28 height 22
click at [468, 36] on link "Messaging" at bounding box center [497, 40] width 58 height 22
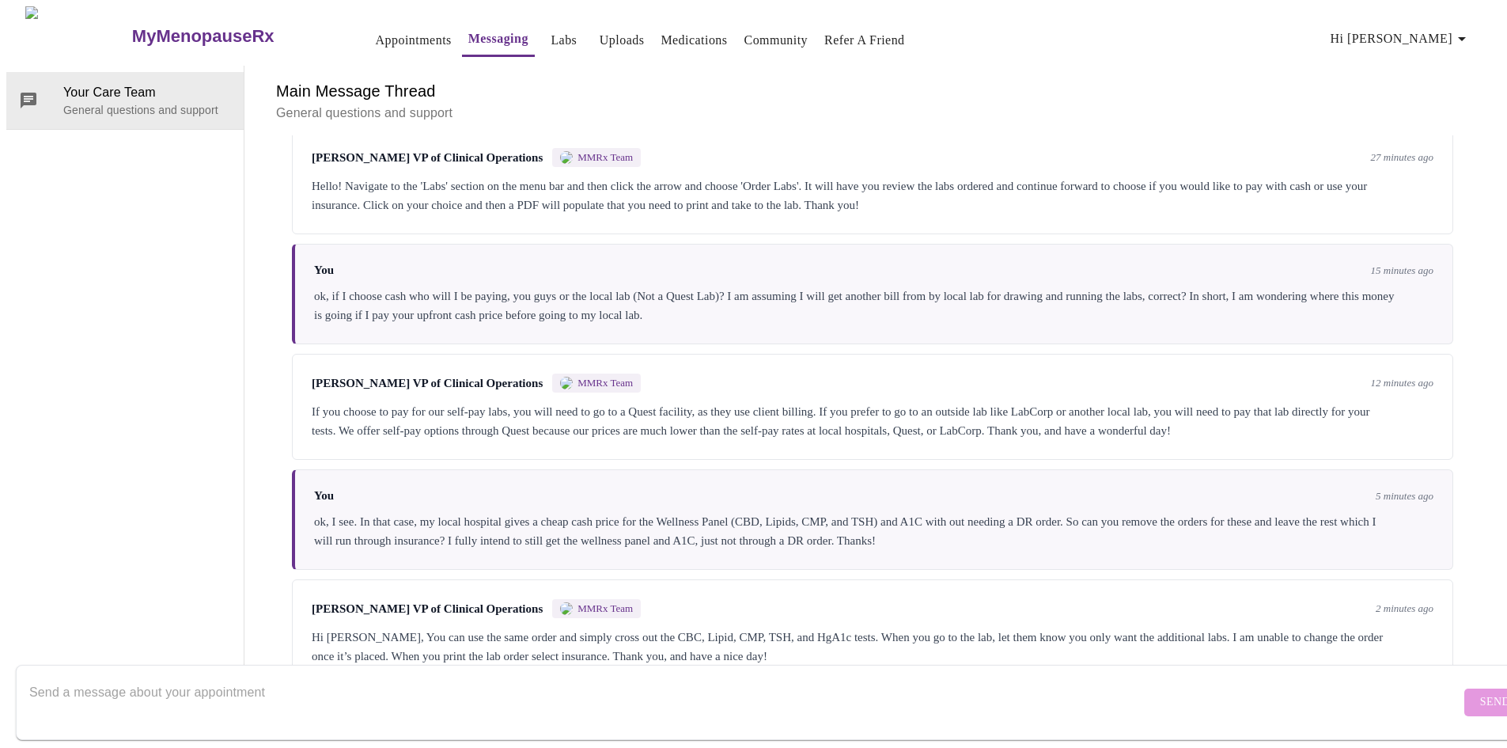
click at [551, 34] on link "Labs" at bounding box center [564, 40] width 26 height 22
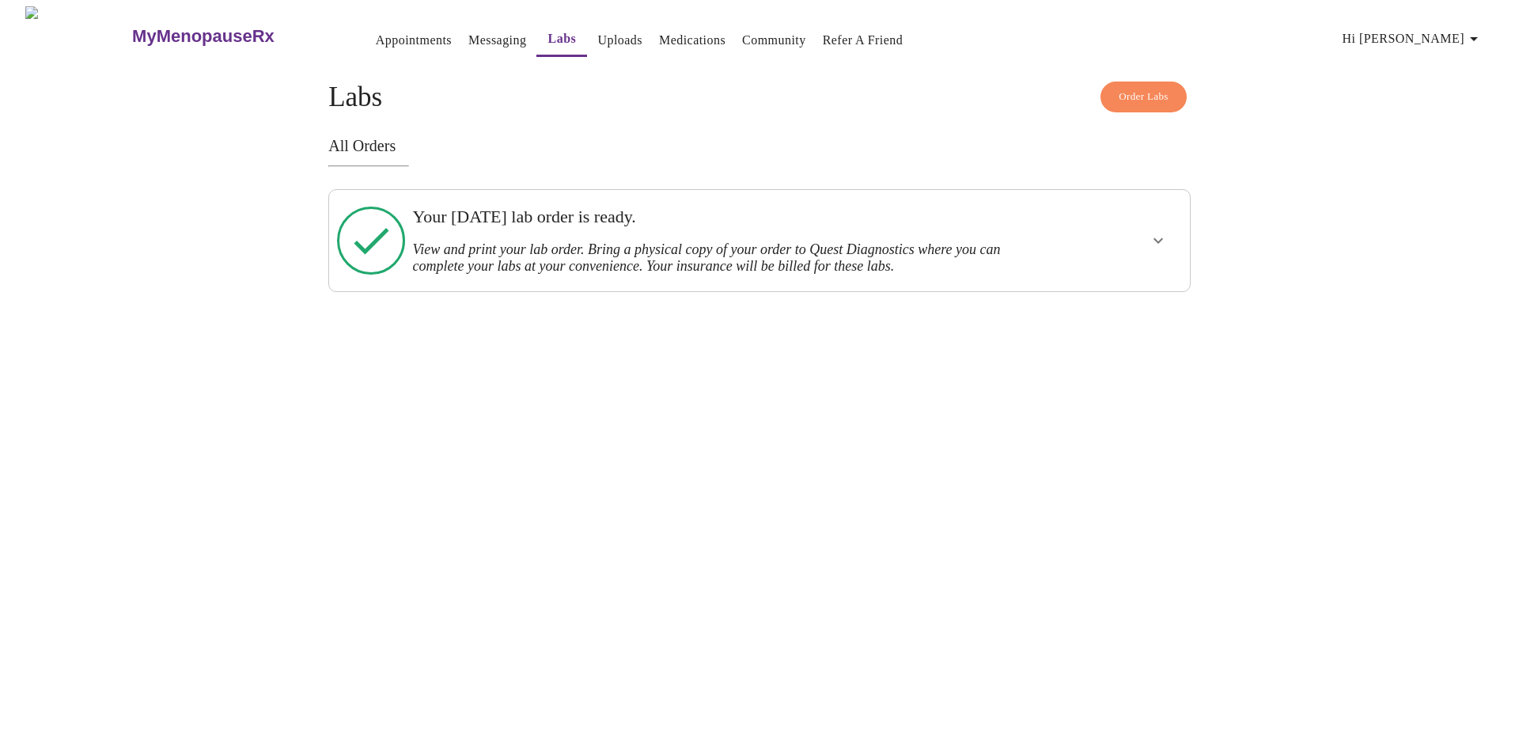
click at [368, 243] on icon at bounding box center [371, 241] width 35 height 27
click at [1152, 234] on icon "show more" at bounding box center [1158, 240] width 19 height 19
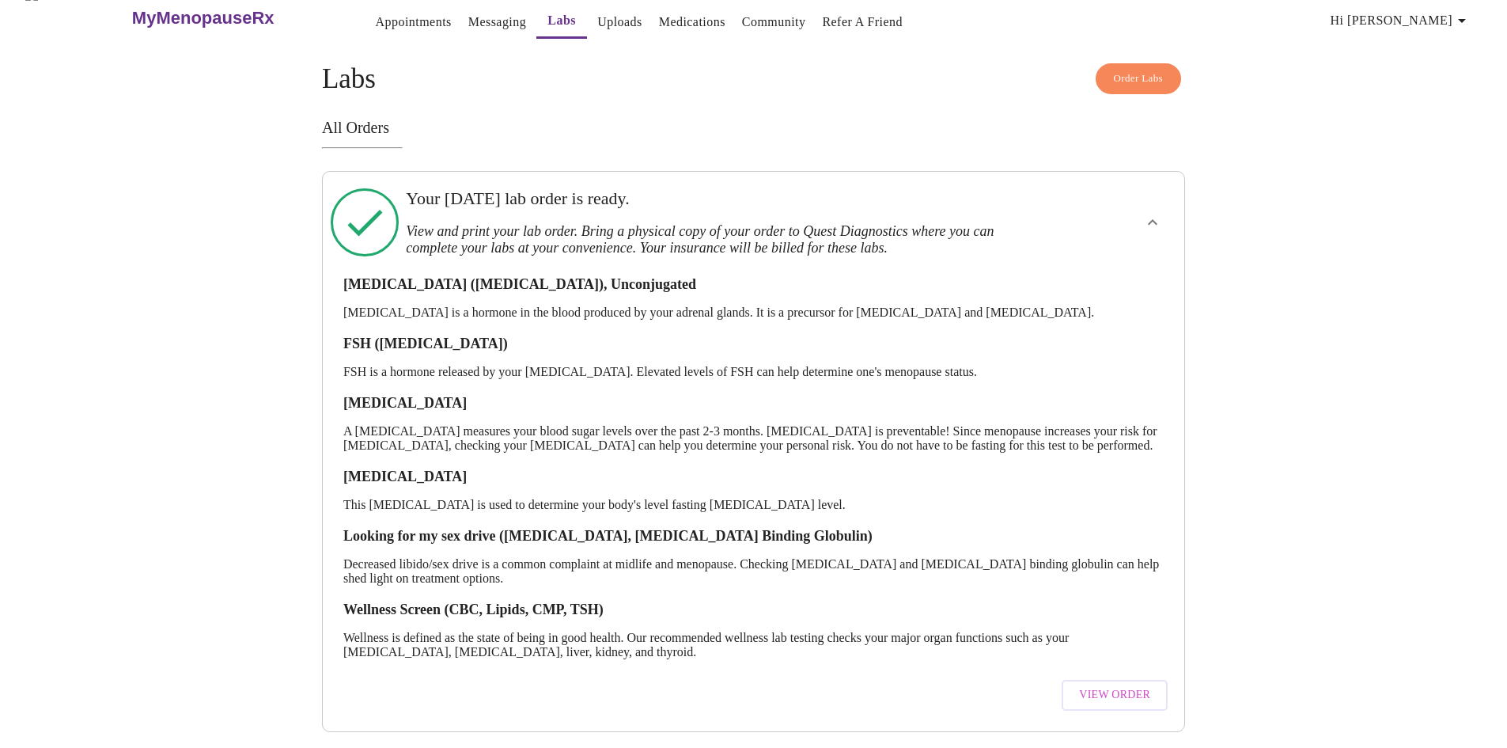
scroll to position [38, 0]
click at [1122, 685] on span "View Order" at bounding box center [1114, 695] width 71 height 20
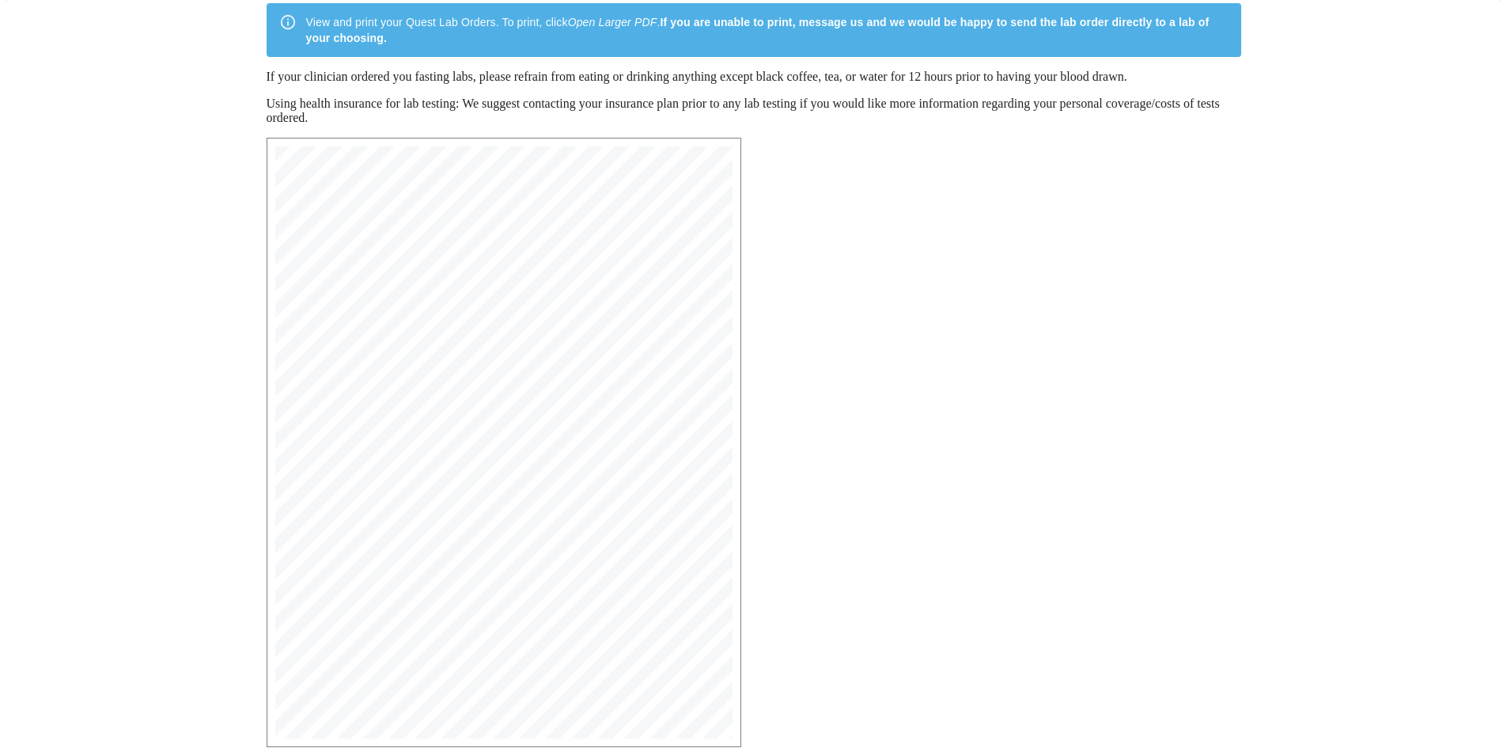
scroll to position [225, 0]
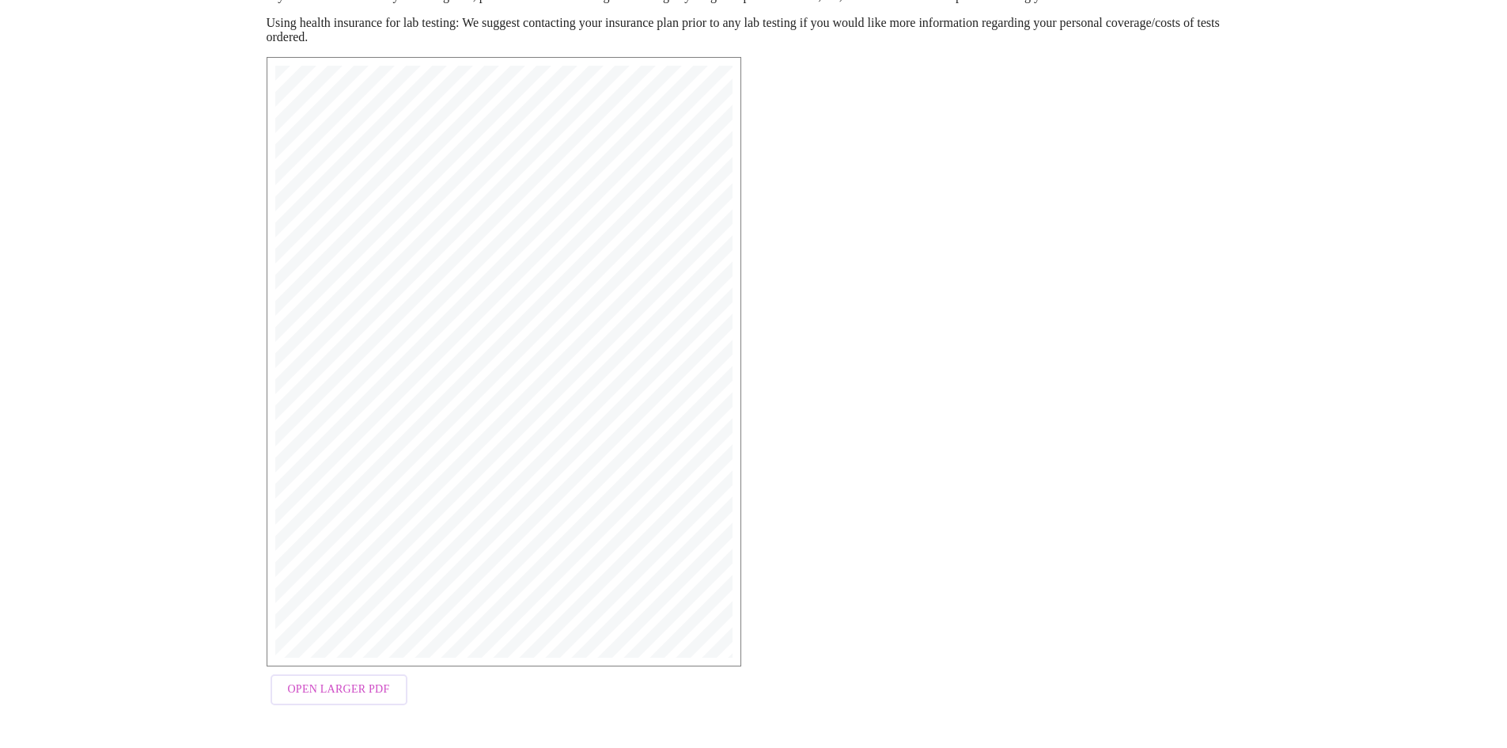
click at [360, 696] on span "Open Larger PDF" at bounding box center [339, 689] width 102 height 20
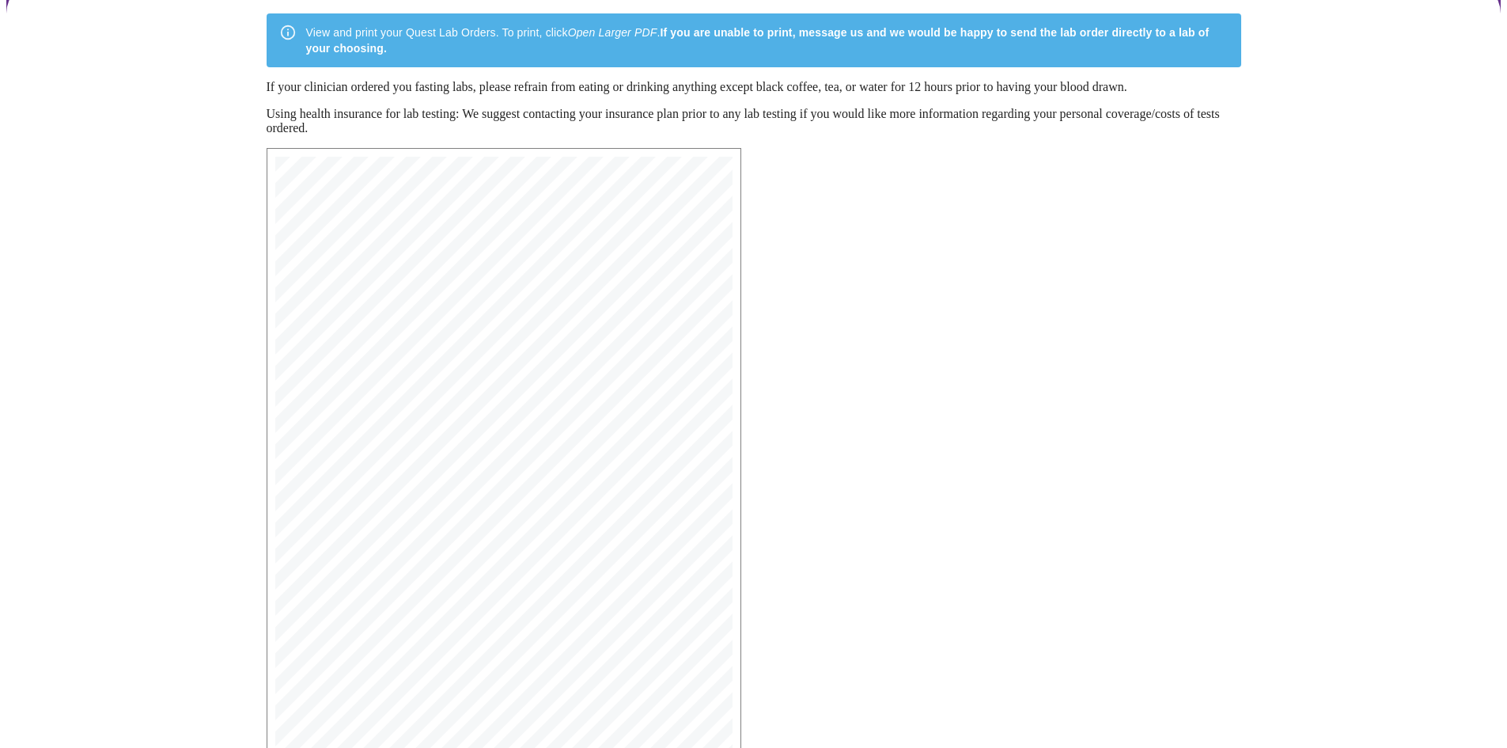
scroll to position [0, 0]
